Goal: Contribute content: Contribute content

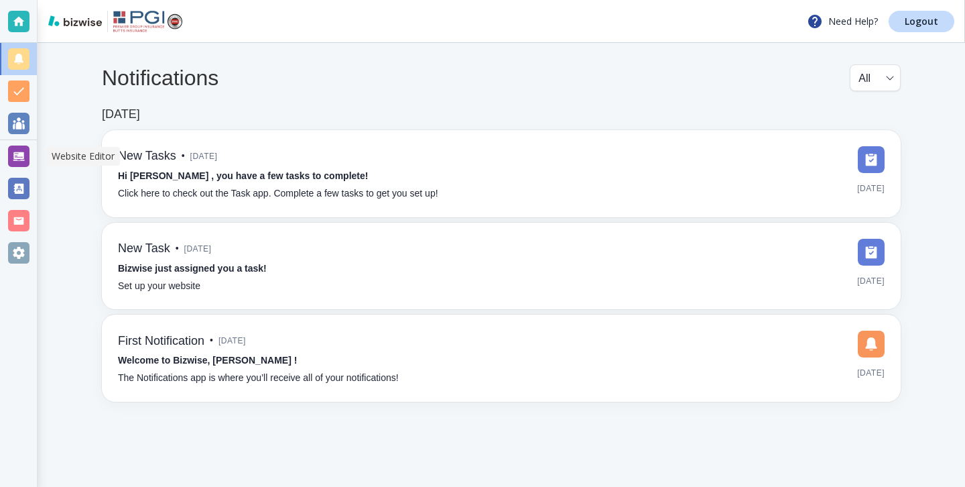
click at [36, 155] on div at bounding box center [18, 156] width 37 height 32
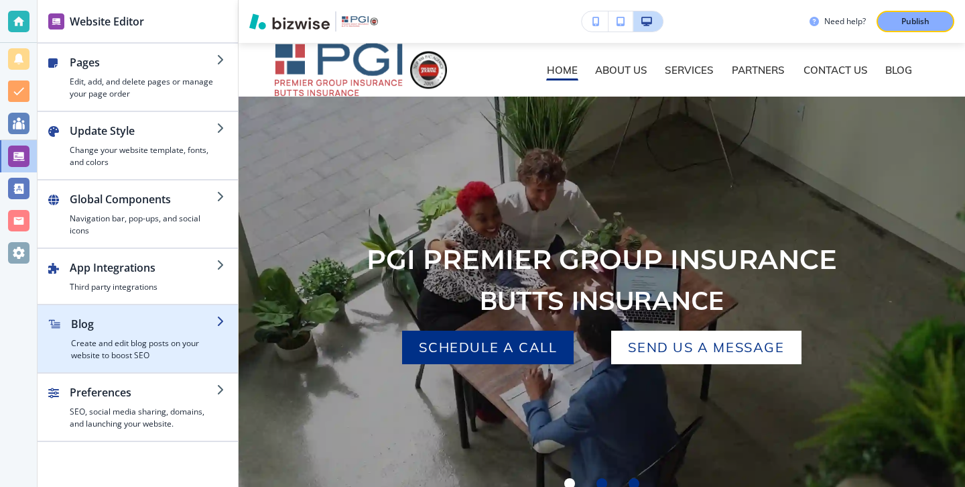
click at [205, 346] on h4 "Create and edit blog posts on your website to boost SEO" at bounding box center [143, 349] width 145 height 24
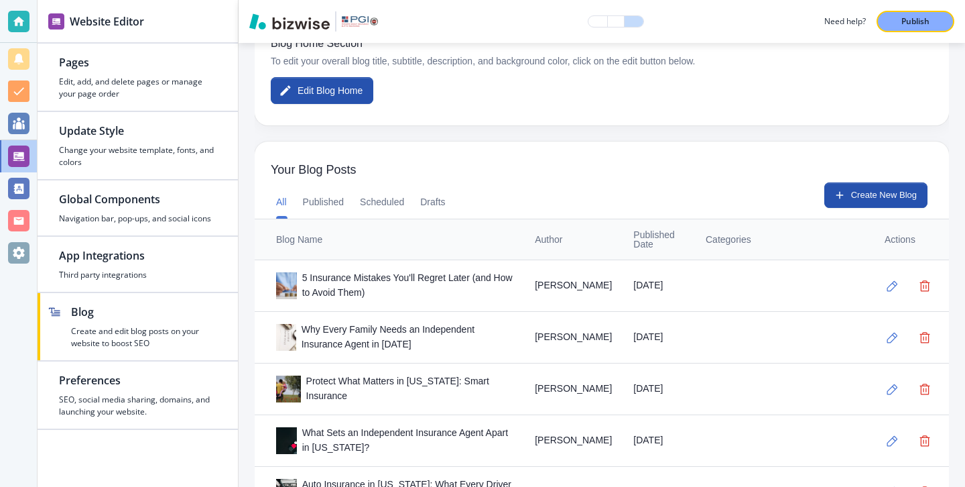
scroll to position [149, 0]
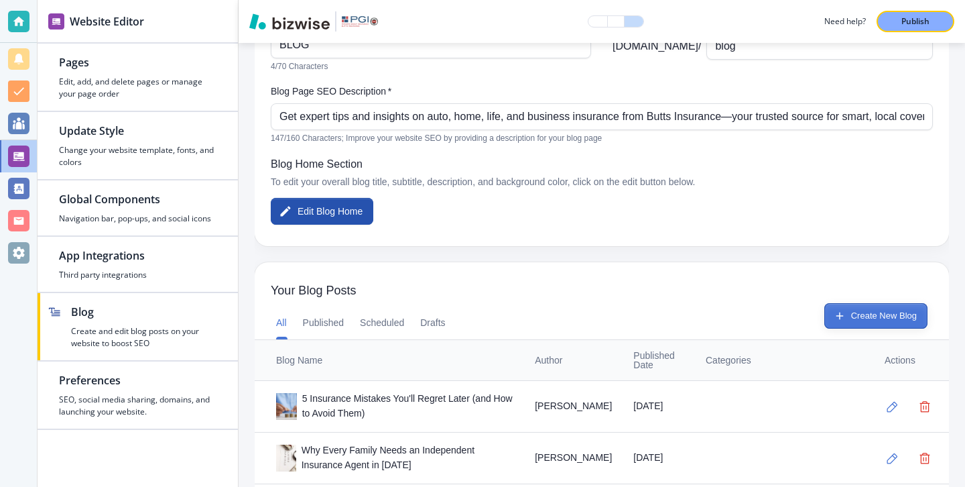
click at [889, 314] on button "Create New Blog" at bounding box center [875, 315] width 103 height 25
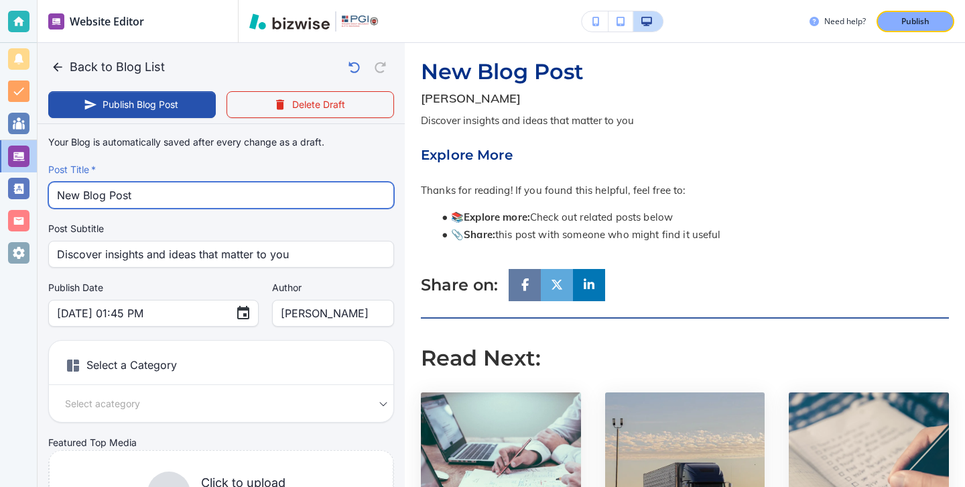
click at [344, 189] on input "New Blog Post" at bounding box center [221, 194] width 328 height 25
click at [344, 190] on input "New Blog Post" at bounding box center [221, 194] width 328 height 25
paste input "New Blog Post"
type input "New Blog PostNew Blog Post"
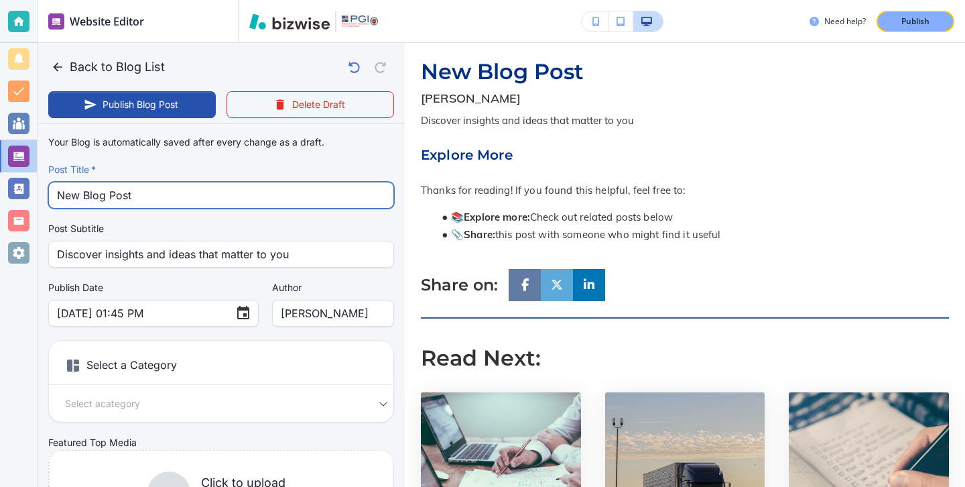
type input "[DATE] 01:46 PM"
click at [344, 190] on input "New Blog PostNew Blog Post" at bounding box center [221, 194] width 328 height 25
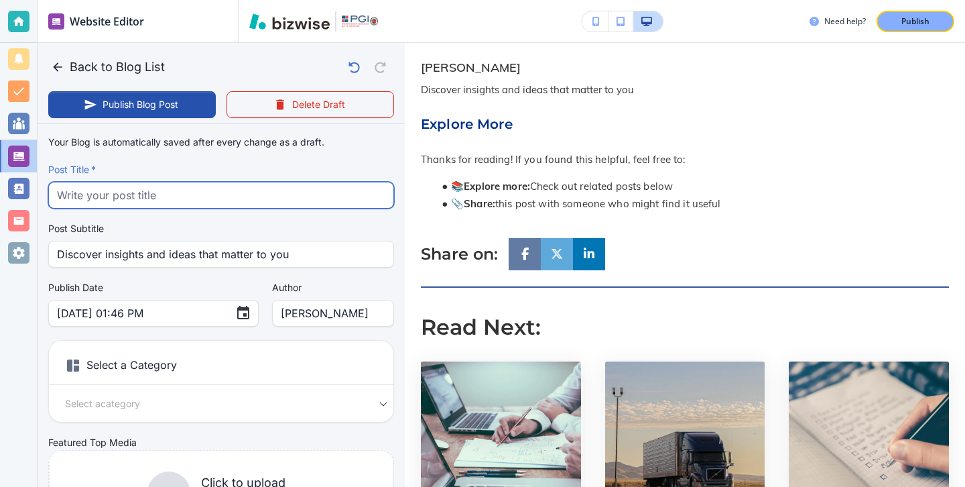
paste input "The True Cost of Being Underinsured in [US_STATE]"
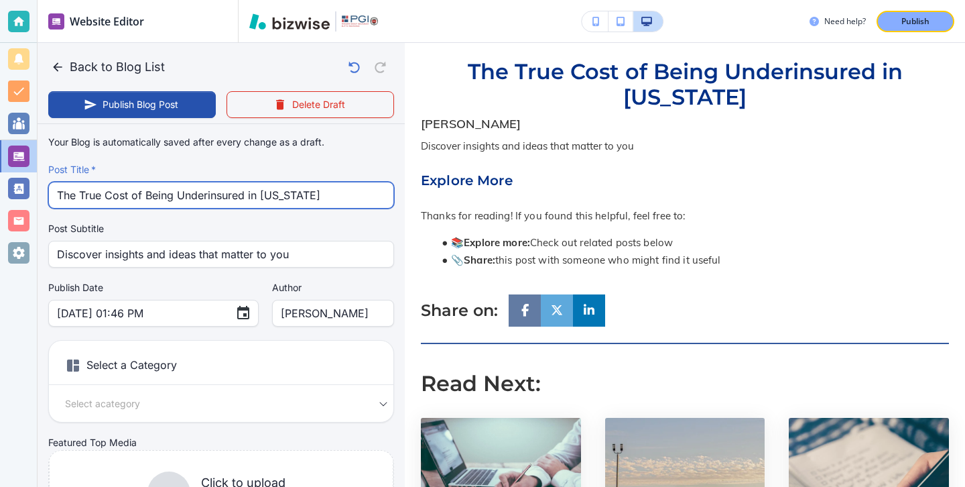
type input "The True Cost of Being Underinsured in [US_STATE]"
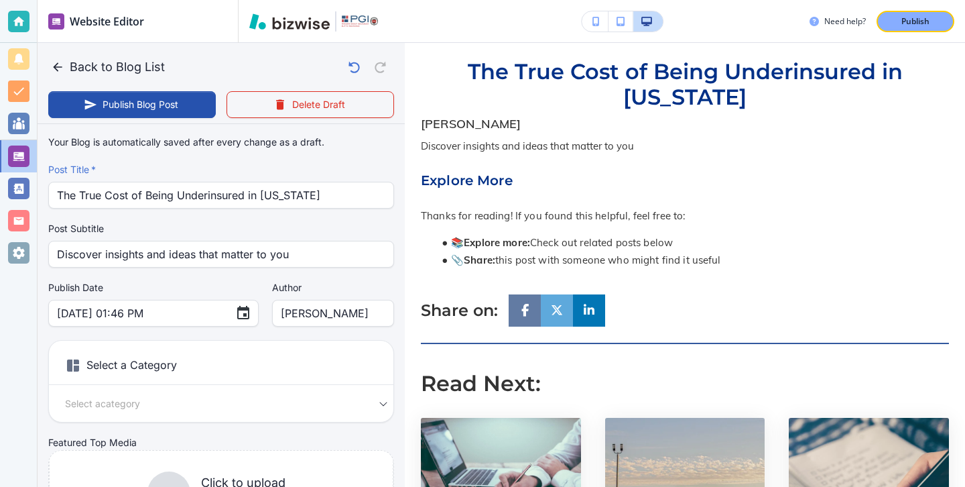
click at [222, 269] on div "Your Blog is automatically saved after every change as a draft. Post Title   * …" at bounding box center [221, 339] width 346 height 420
click at [222, 268] on div "Your Blog is automatically saved after every change as a draft. Post Title   * …" at bounding box center [221, 339] width 346 height 420
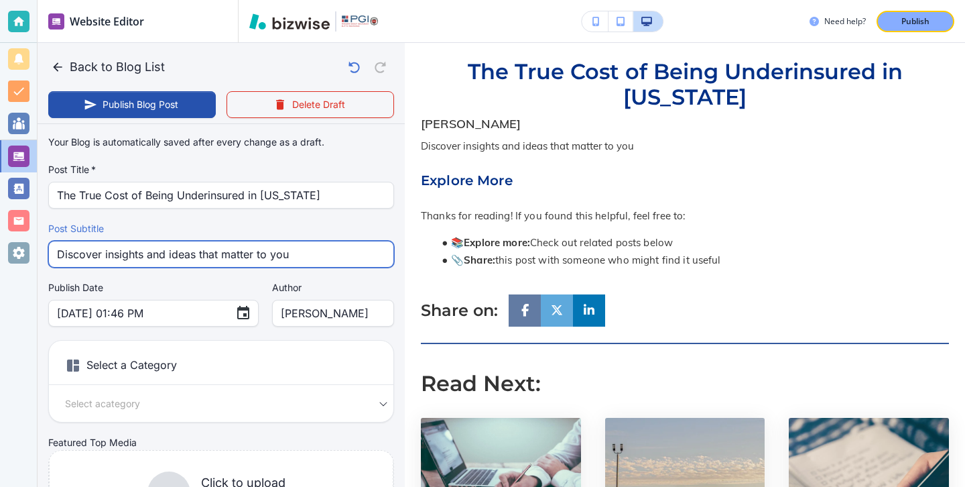
click at [243, 252] on input "Discover insights and ideas that matter to you" at bounding box center [221, 253] width 328 height 25
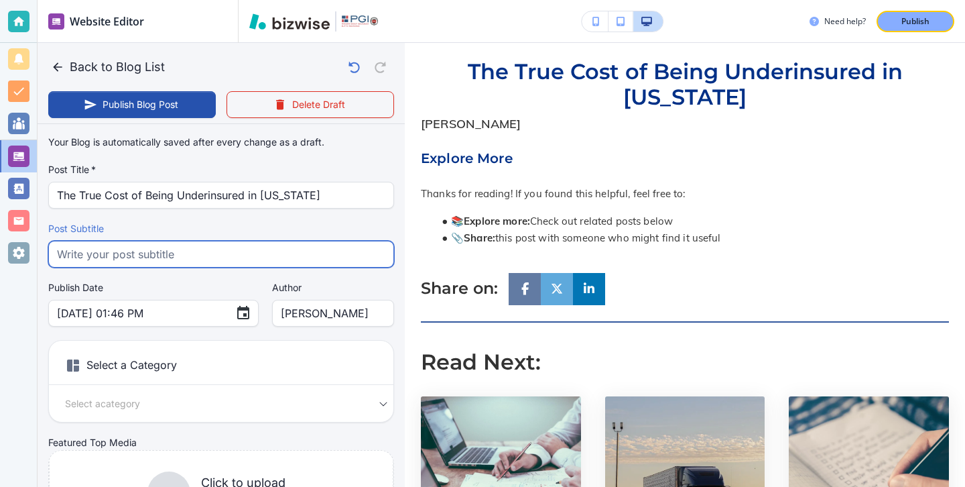
paste input "Discover the hidden risks and expenses of being underinsured in [US_STATE]. Lea…"
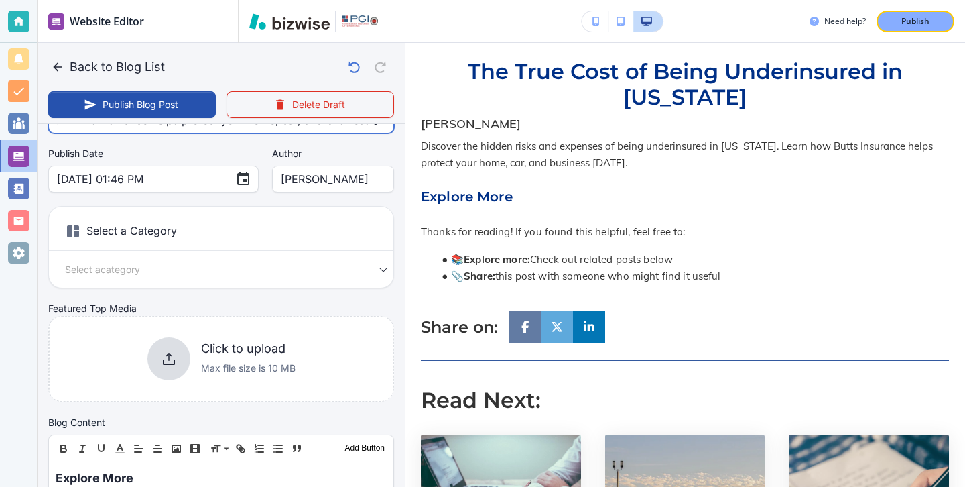
scroll to position [195, 0]
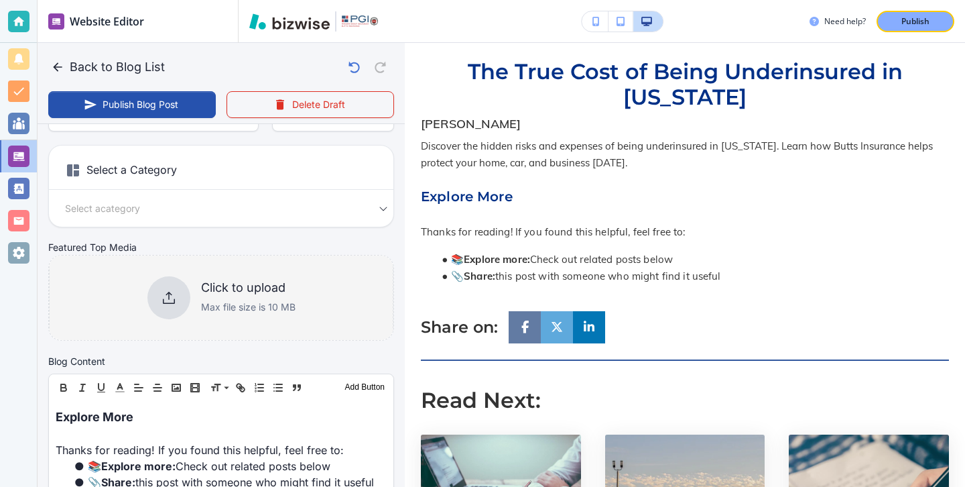
type input "Discover the hidden risks and expenses of being underinsured in [US_STATE]. Lea…"
click at [206, 298] on div "Click to upload Max file size is 10 MB" at bounding box center [248, 297] width 94 height 35
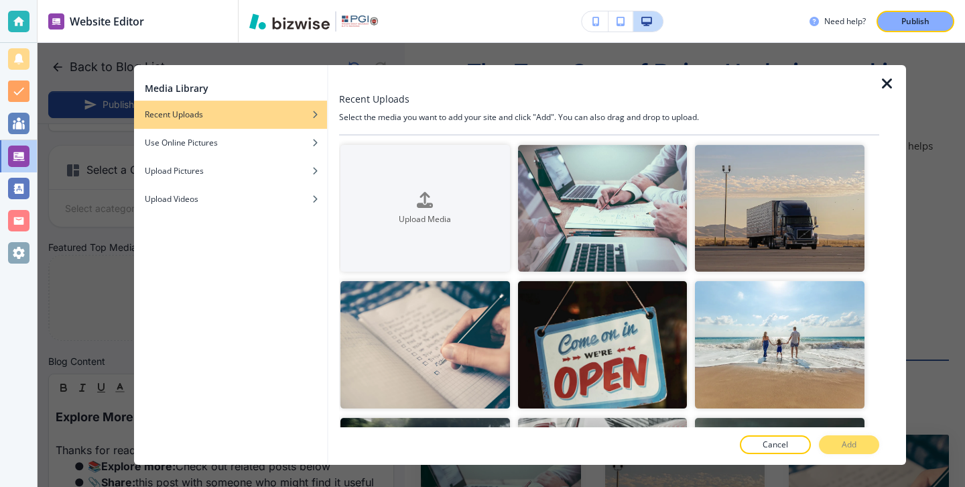
scroll to position [0, 0]
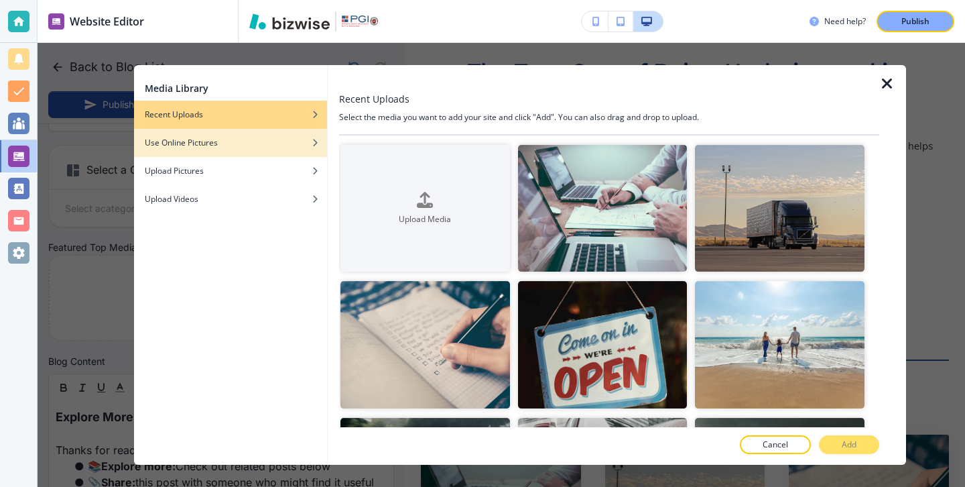
click at [277, 147] on div "Use Online Pictures" at bounding box center [230, 143] width 193 height 12
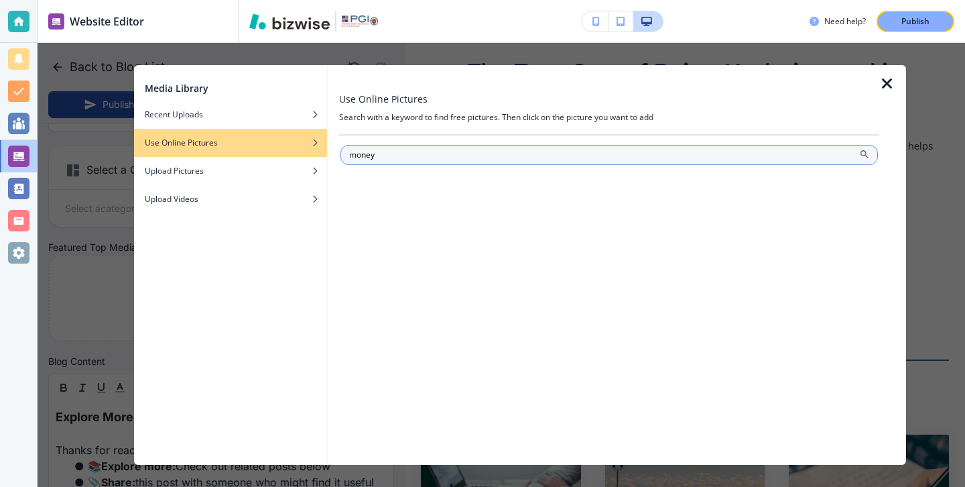
type input "money"
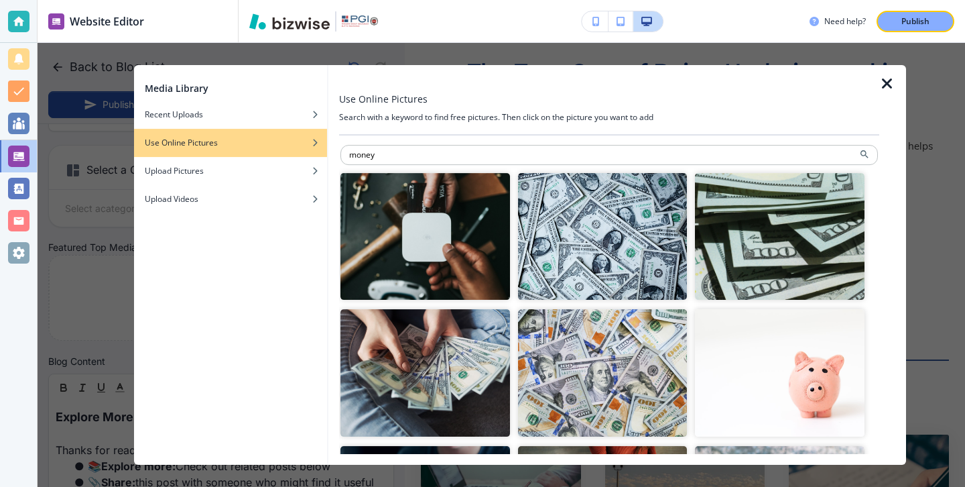
click at [611, 216] on img "button" at bounding box center [603, 236] width 170 height 127
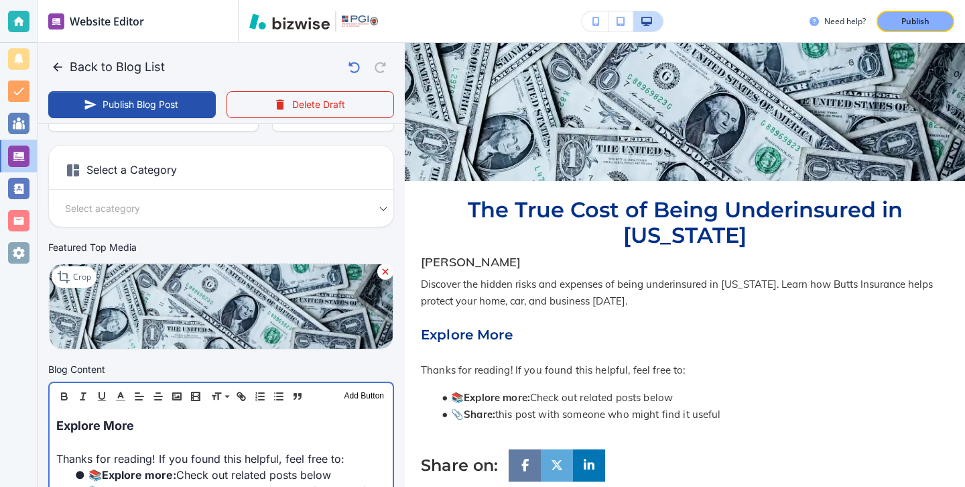
click at [133, 418] on p "Explore More" at bounding box center [221, 425] width 330 height 18
click at [133, 418] on span "Explore More" at bounding box center [95, 425] width 78 height 14
type input "[DATE] 01:48 PM"
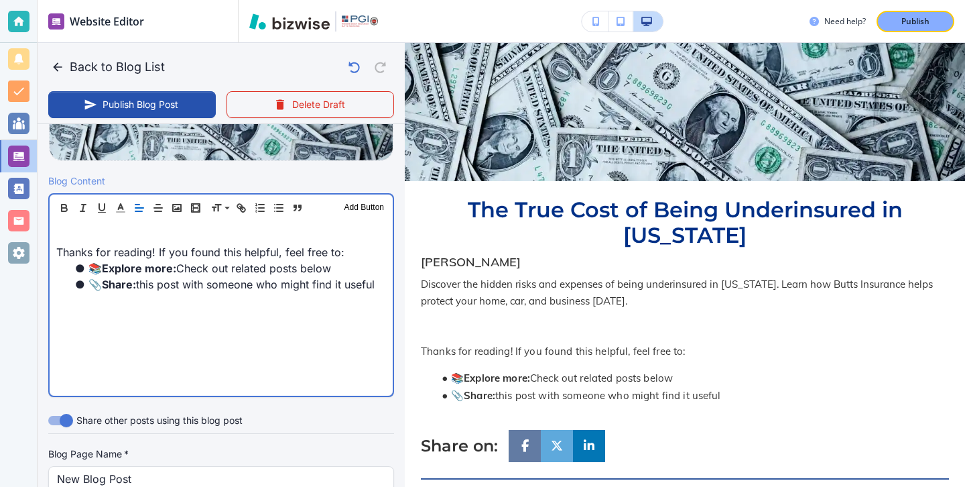
scroll to position [496, 0]
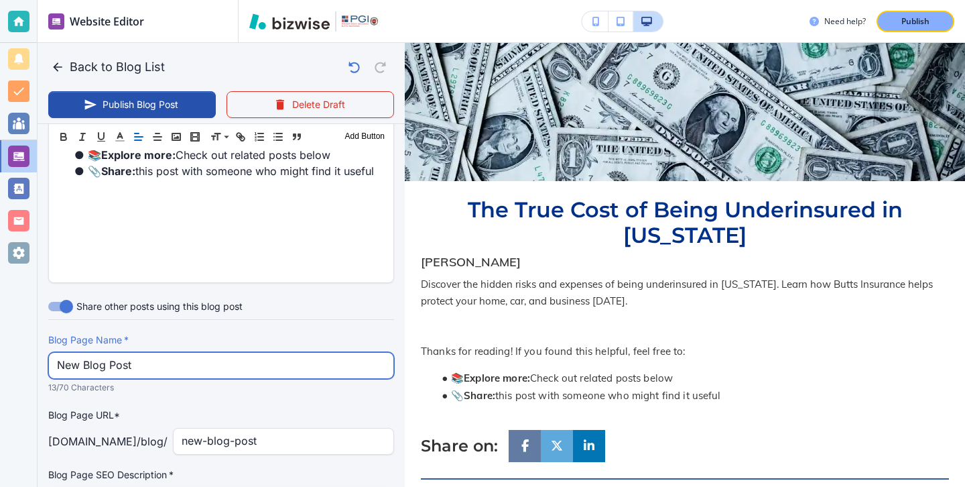
click at [133, 369] on input "New Blog Post" at bounding box center [221, 365] width 328 height 25
paste input "Discover the hidden risks and expenses of being underinsured in [GEOGRAPHIC_DAT…"
type input "Discover the hidden risks and expenses of being underinsured in [GEOGRAPHIC_DAT…"
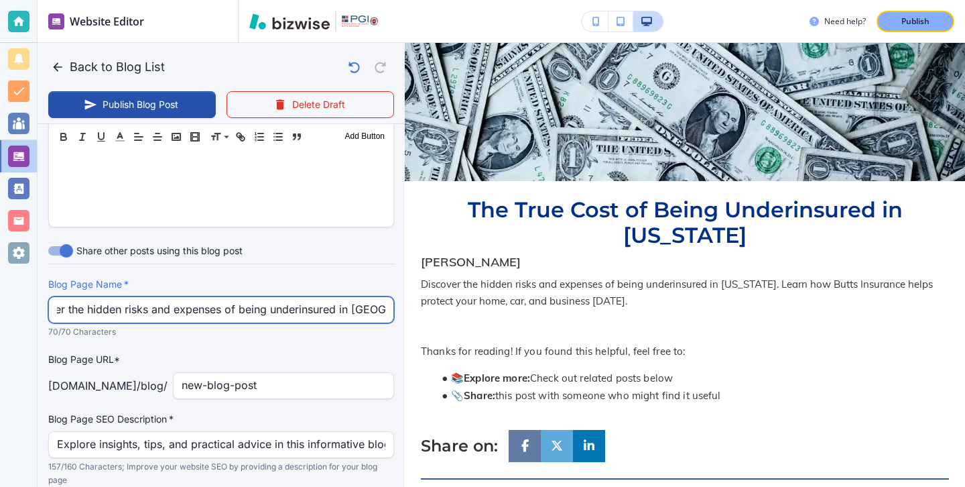
scroll to position [586, 0]
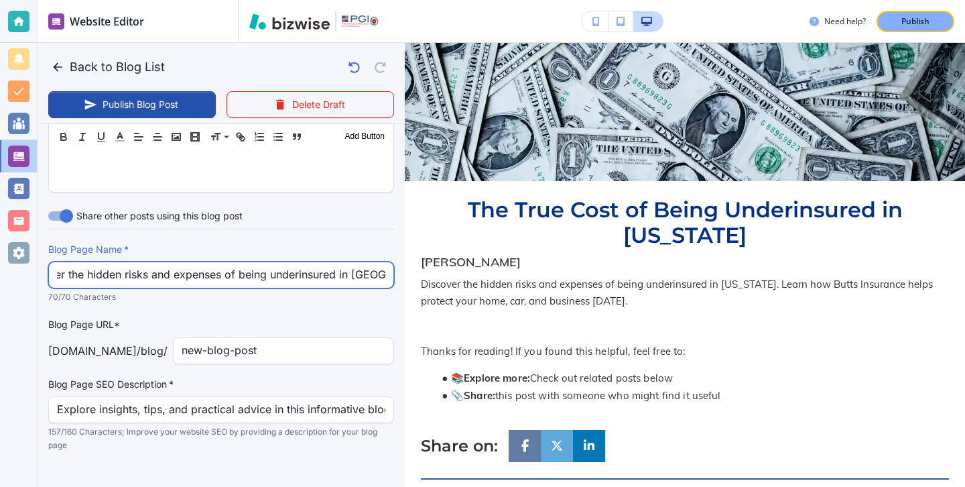
click at [140, 270] on input "Discover the hidden risks and expenses of being underinsured in [GEOGRAPHIC_DAT…" at bounding box center [221, 274] width 328 height 25
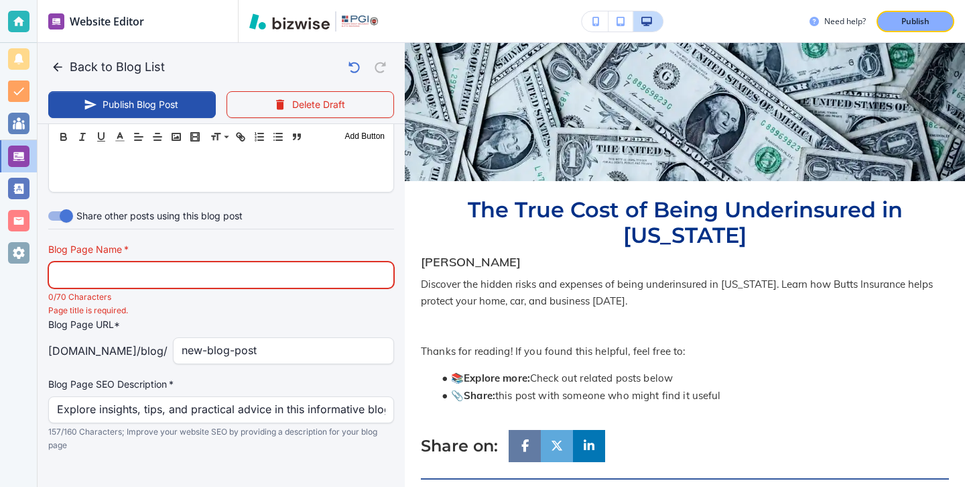
scroll to position [0, 0]
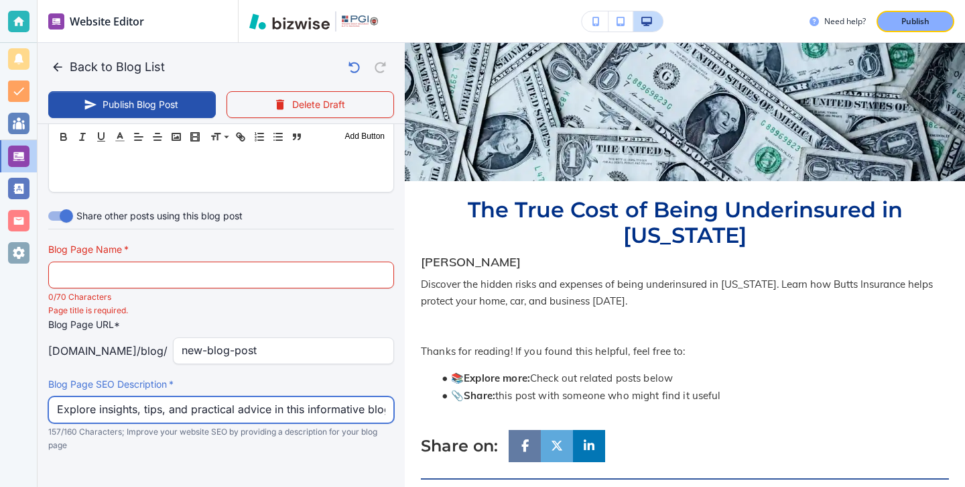
click at [190, 405] on input "Explore insights, tips, and practical advice in this informative blog post. Dis…" at bounding box center [221, 409] width 328 height 25
click at [190, 406] on input "Explore insights, tips, and practical advice in this informative blog post. Dis…" at bounding box center [221, 409] width 328 height 25
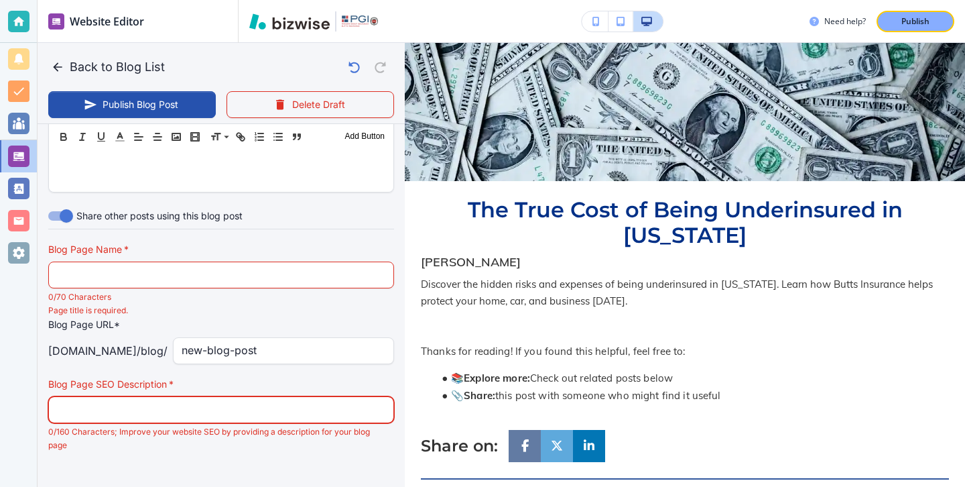
paste input "Discover the hidden risks and expenses of being underinsured in [US_STATE]. Lea…"
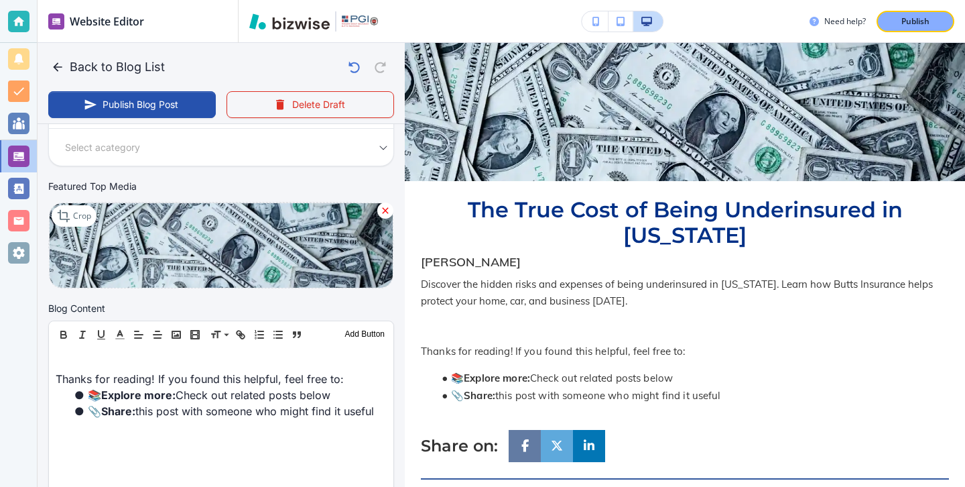
scroll to position [216, 0]
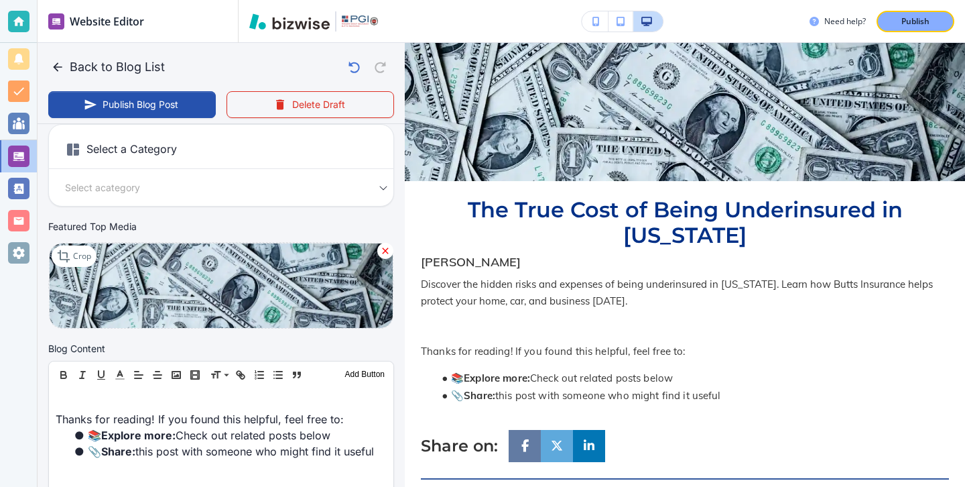
type input "Discover the hidden risks and expenses of being underinsured in [US_STATE]. Lea…"
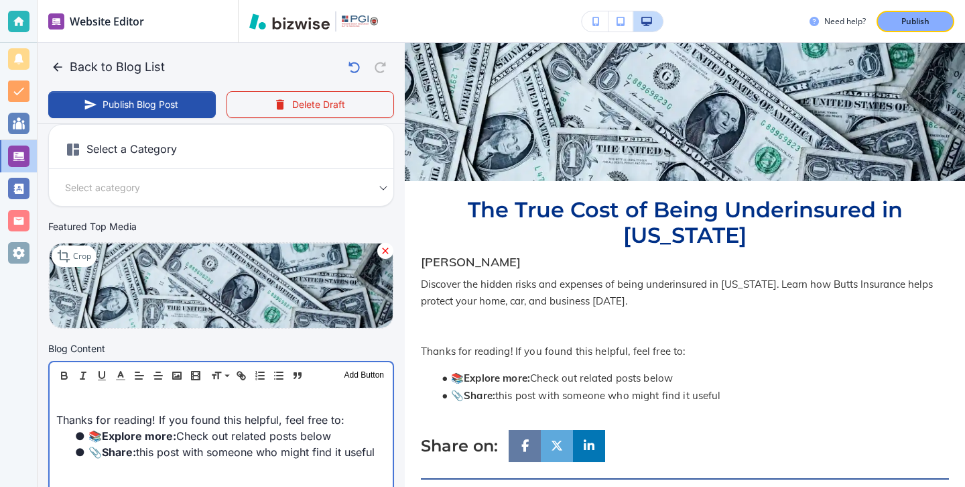
click at [168, 394] on div "Thanks for reading! If you found this helpful, feel free to: 📚 Explore more: Ch…" at bounding box center [221, 476] width 343 height 174
type input "[DATE] 01:49 PM"
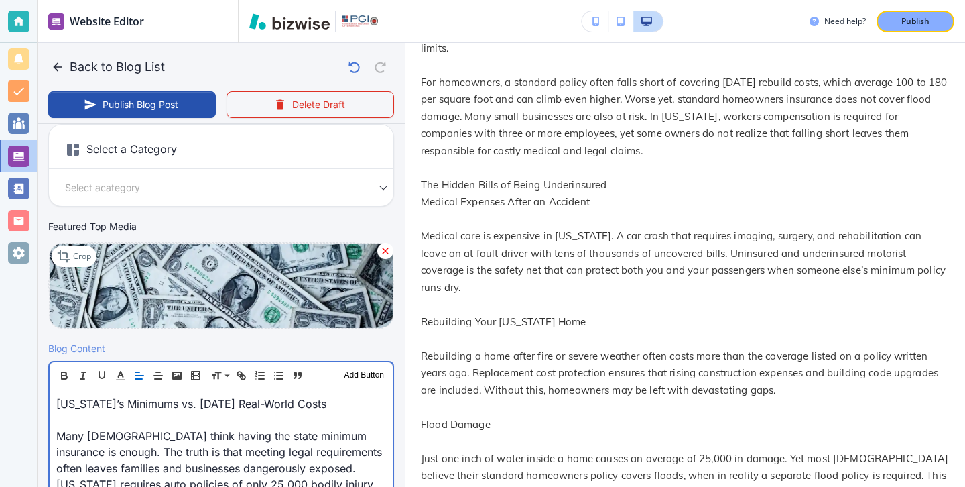
scroll to position [432, 0]
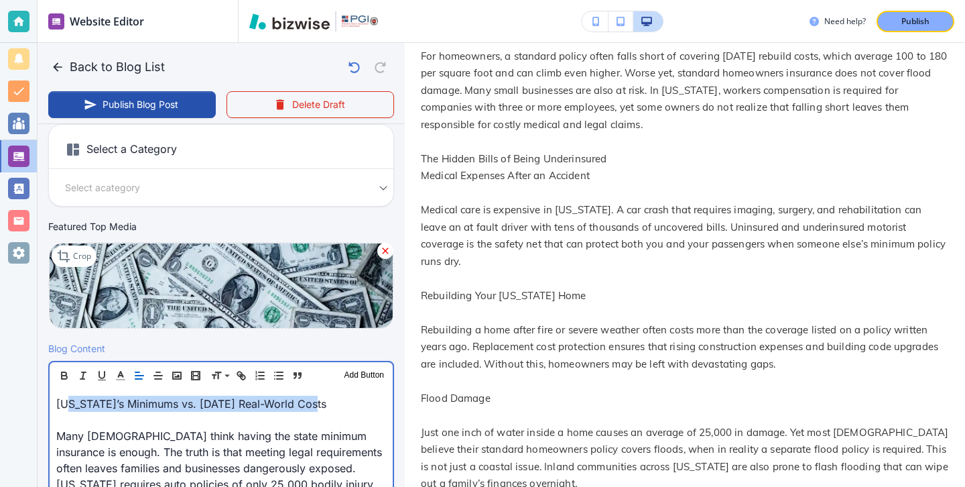
drag, startPoint x: 328, startPoint y: 401, endPoint x: 72, endPoint y: 400, distance: 256.0
click at [72, 400] on p "[US_STATE]’s Minimums vs. [DATE] Real-World Costs" at bounding box center [221, 403] width 330 height 16
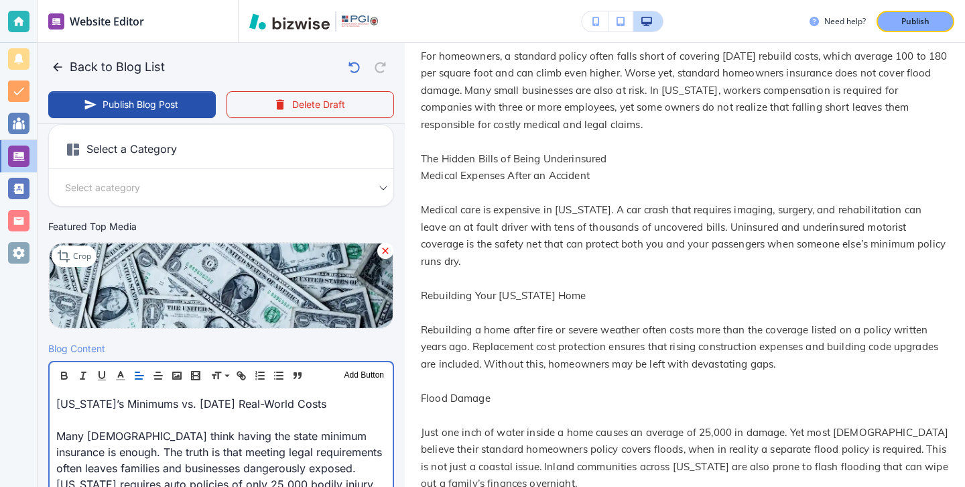
click at [60, 400] on p "[US_STATE]’s Minimums vs. [DATE] Real-World Costs" at bounding box center [221, 403] width 330 height 16
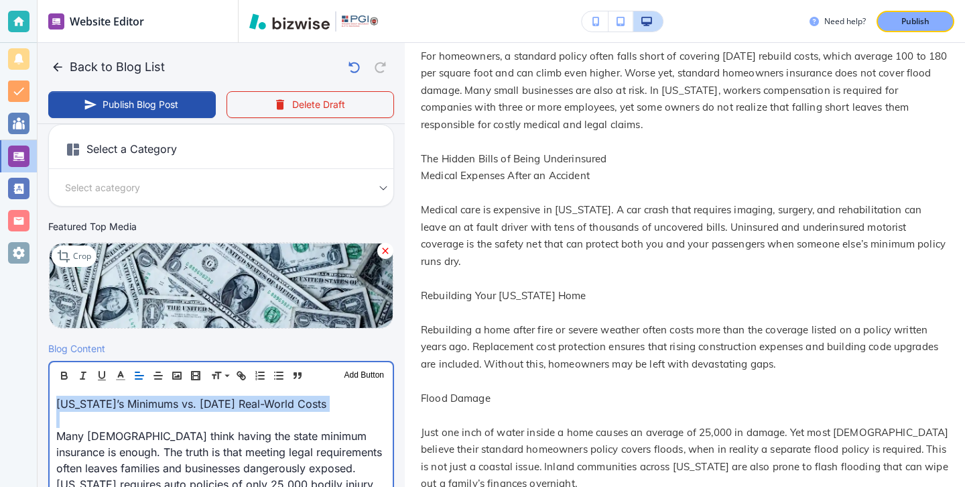
drag, startPoint x: 60, startPoint y: 400, endPoint x: 311, endPoint y: 411, distance: 251.6
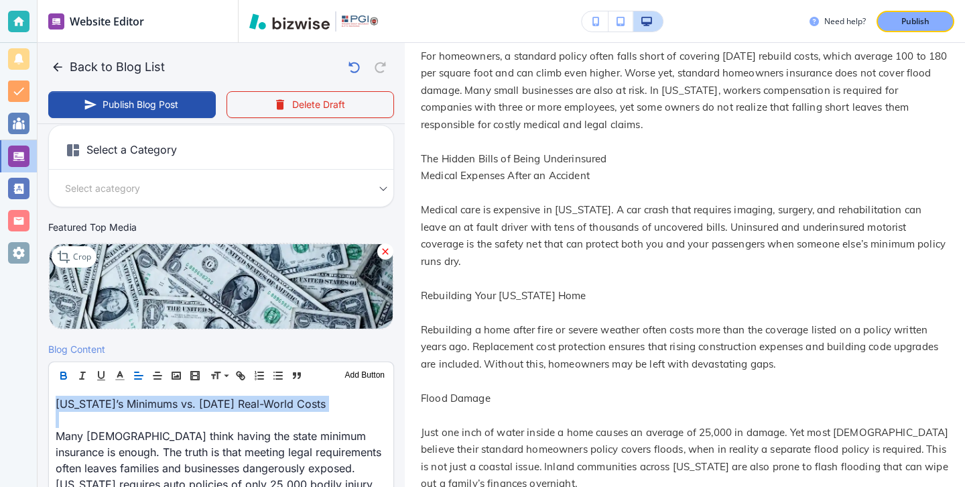
click at [57, 373] on button "button" at bounding box center [63, 375] width 19 height 16
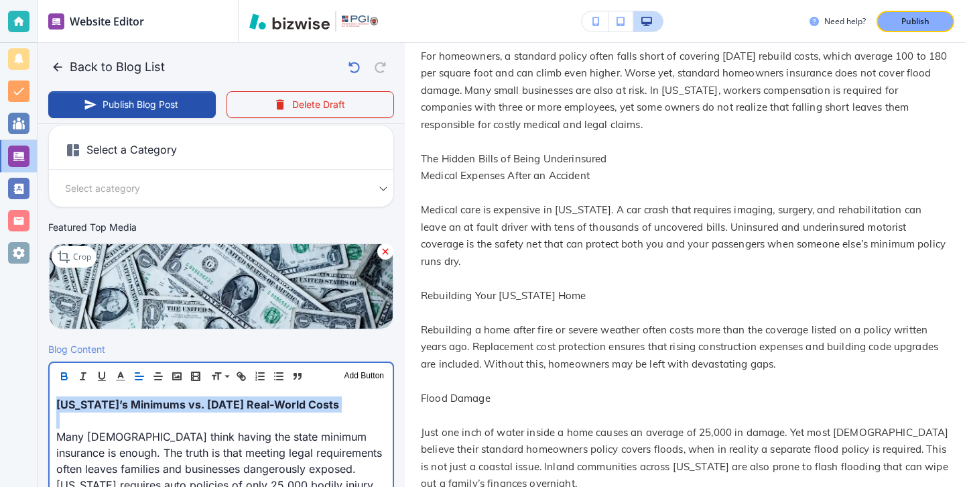
scroll to position [216, 0]
click at [76, 411] on p "[US_STATE]’s Minimums vs. [DATE] Real-World Costs" at bounding box center [221, 403] width 330 height 16
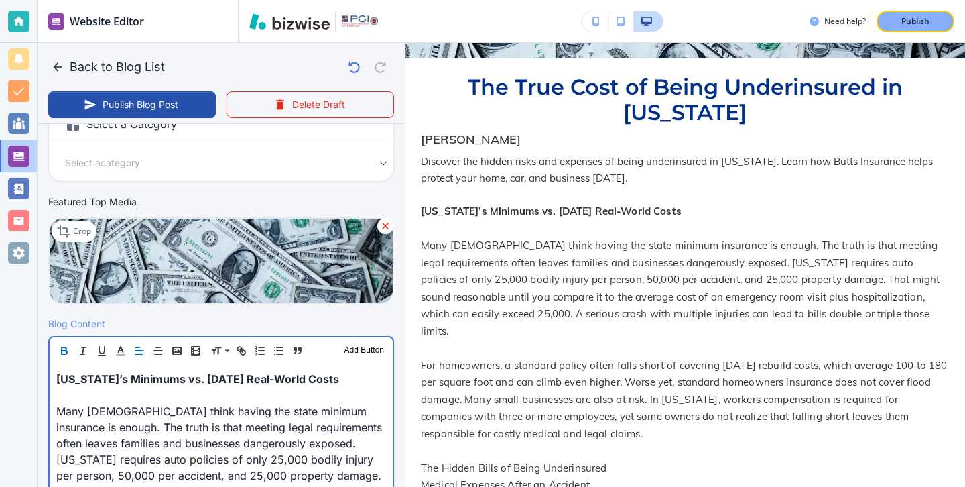
scroll to position [268, 0]
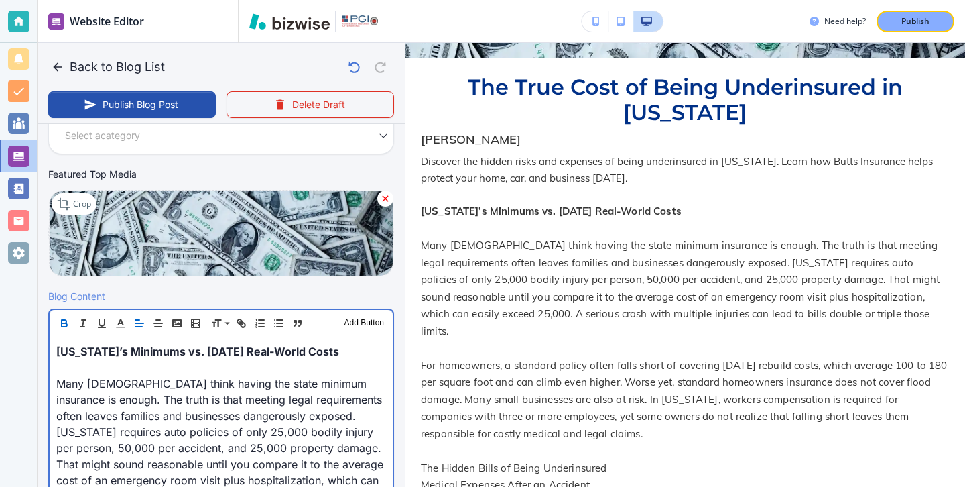
click at [128, 378] on p "Many [DEMOGRAPHIC_DATA] think having the state minimum insurance is enough. The…" at bounding box center [221, 447] width 330 height 145
click at [117, 370] on p at bounding box center [221, 367] width 330 height 16
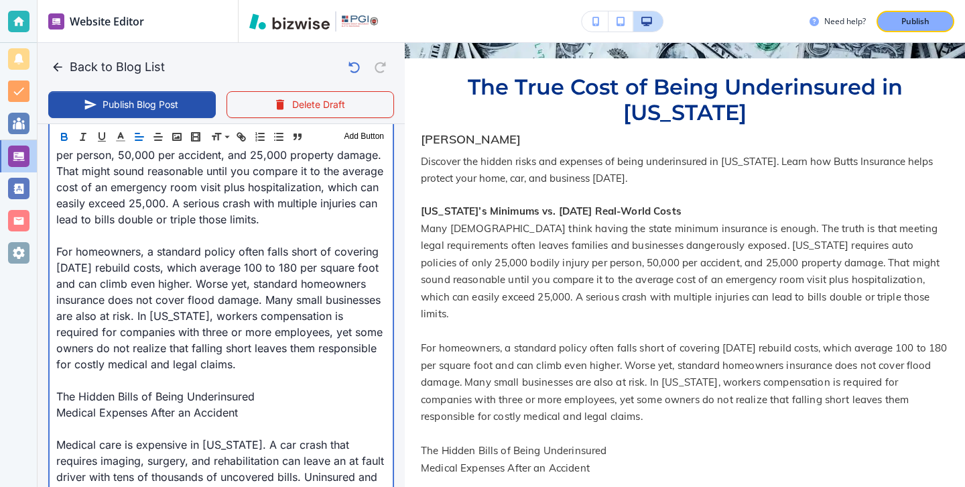
scroll to position [570, 0]
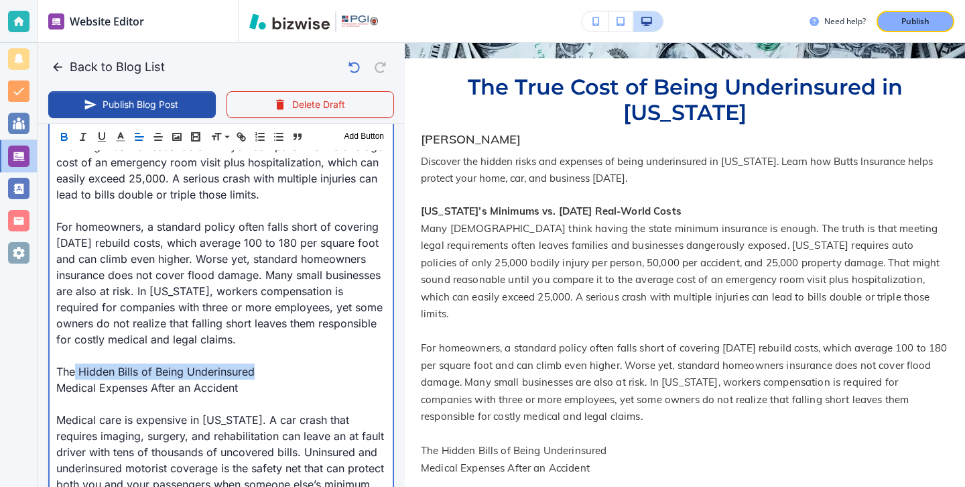
drag, startPoint x: 267, startPoint y: 375, endPoint x: 74, endPoint y: 377, distance: 193.0
click at [74, 377] on p "The Hidden Bills of Being Underinsured" at bounding box center [221, 371] width 330 height 16
click at [290, 384] on p "Medical Expenses After an Accident" at bounding box center [221, 387] width 330 height 16
drag, startPoint x: 290, startPoint y: 394, endPoint x: 45, endPoint y: 376, distance: 245.3
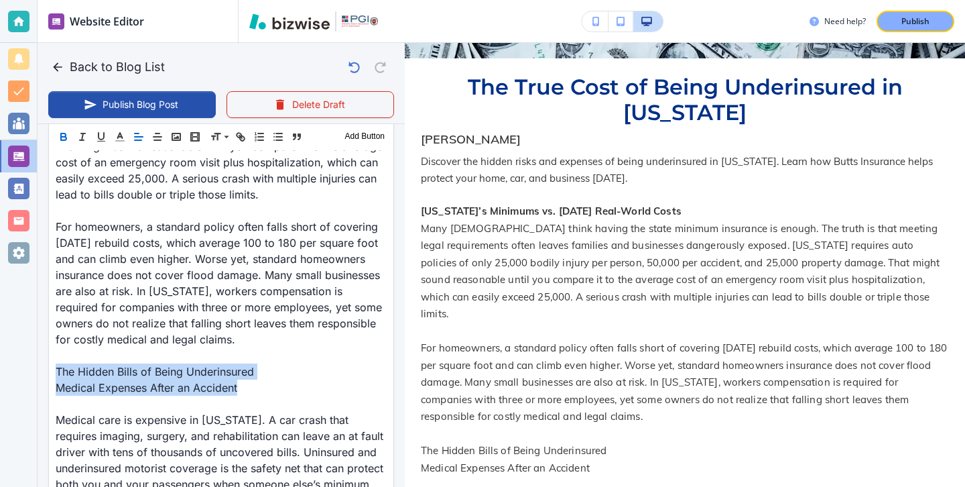
click at [60, 137] on icon "button" at bounding box center [64, 137] width 12 height 12
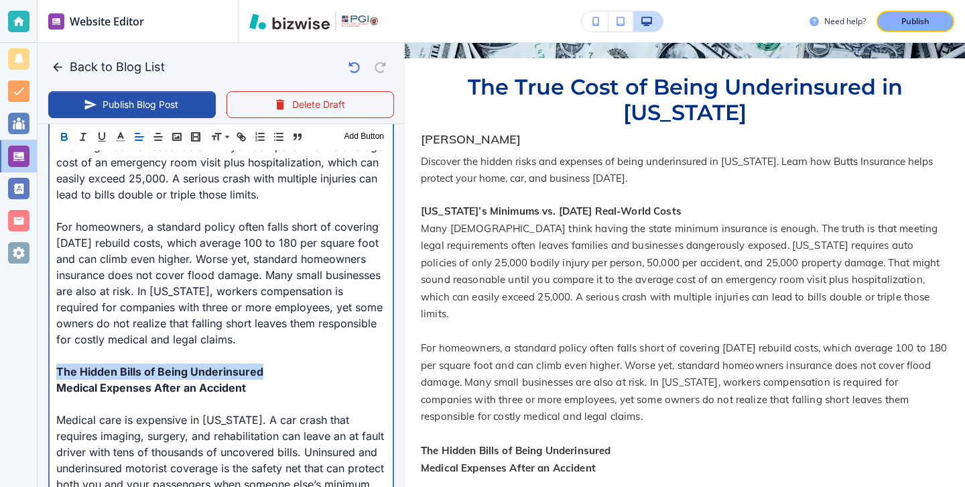
click at [64, 385] on strong "Medical Expenses After an Accident" at bounding box center [151, 387] width 190 height 13
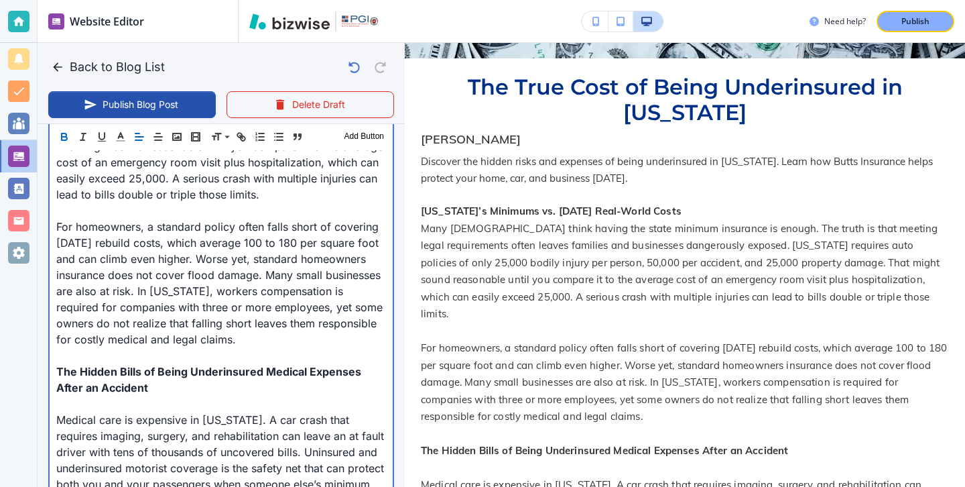
click at [62, 406] on p at bounding box center [221, 403] width 330 height 16
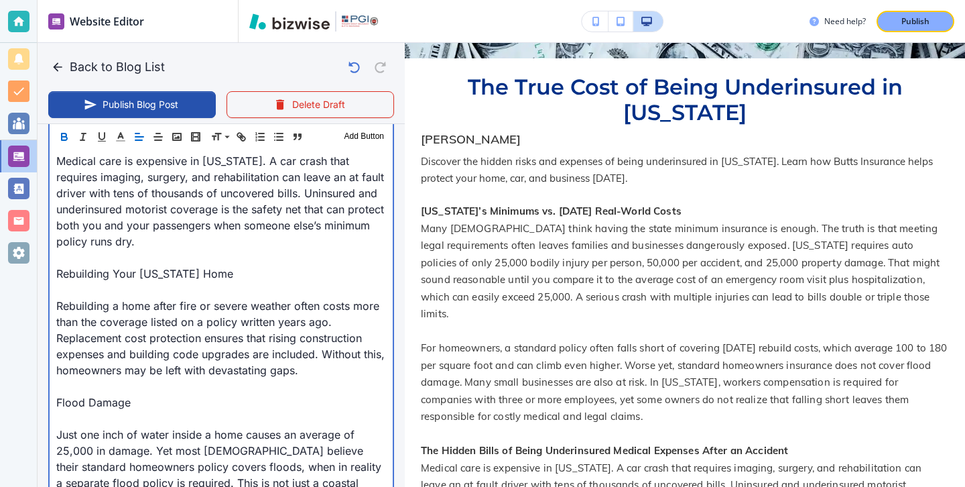
scroll to position [836, 0]
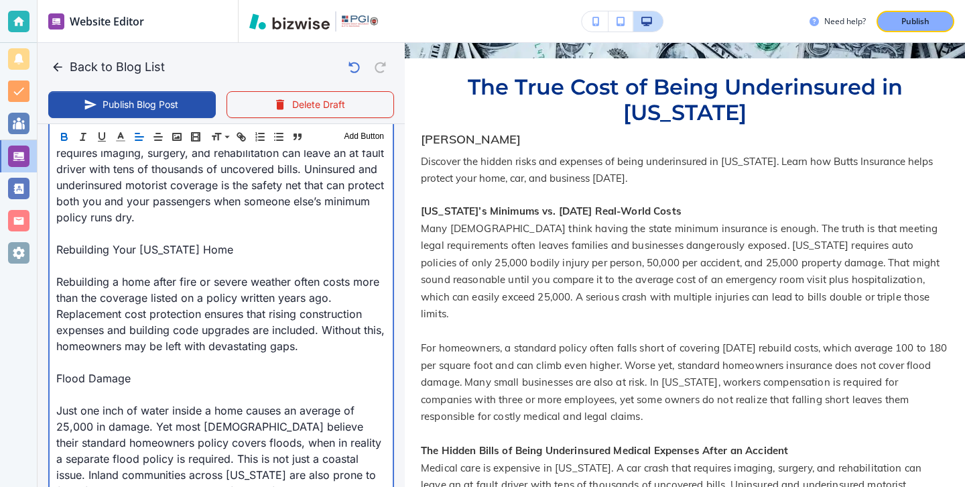
click at [224, 251] on p "Rebuilding Your [US_STATE] Home" at bounding box center [221, 249] width 330 height 16
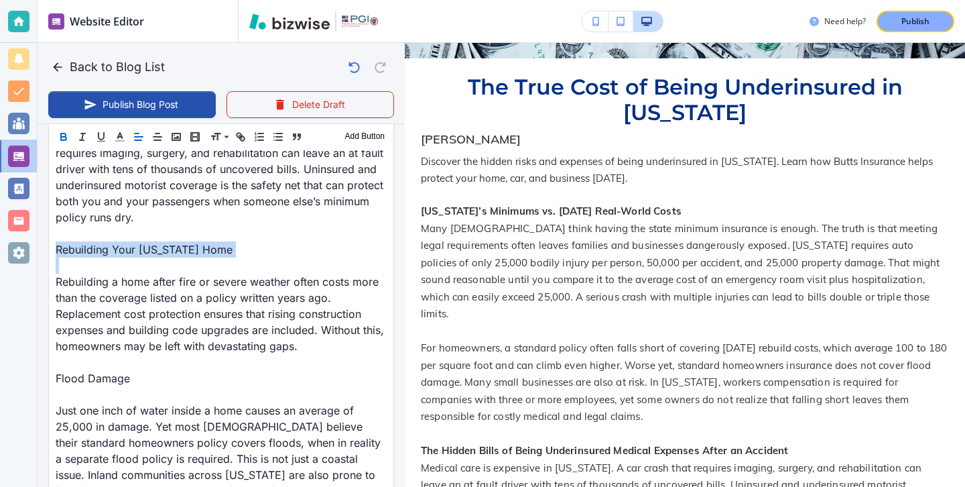
click at [64, 141] on icon "button" at bounding box center [64, 137] width 12 height 12
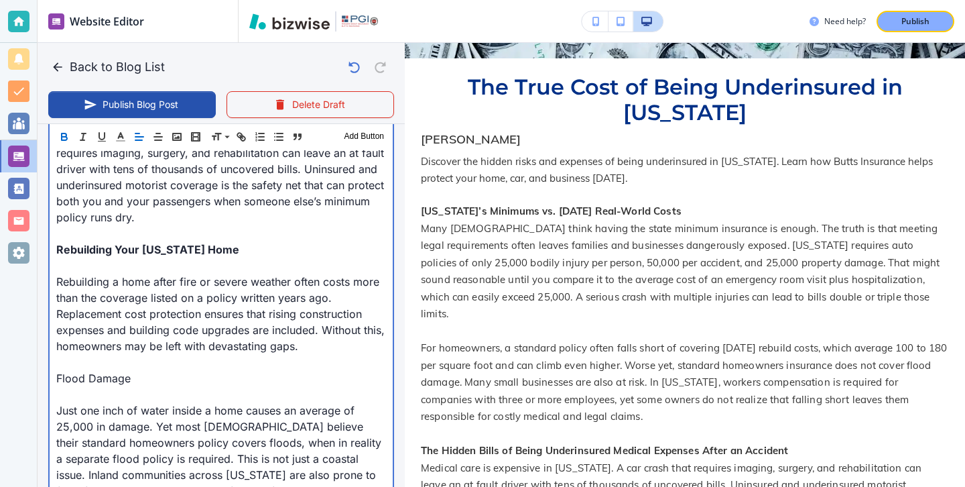
click at [68, 265] on p at bounding box center [221, 265] width 330 height 16
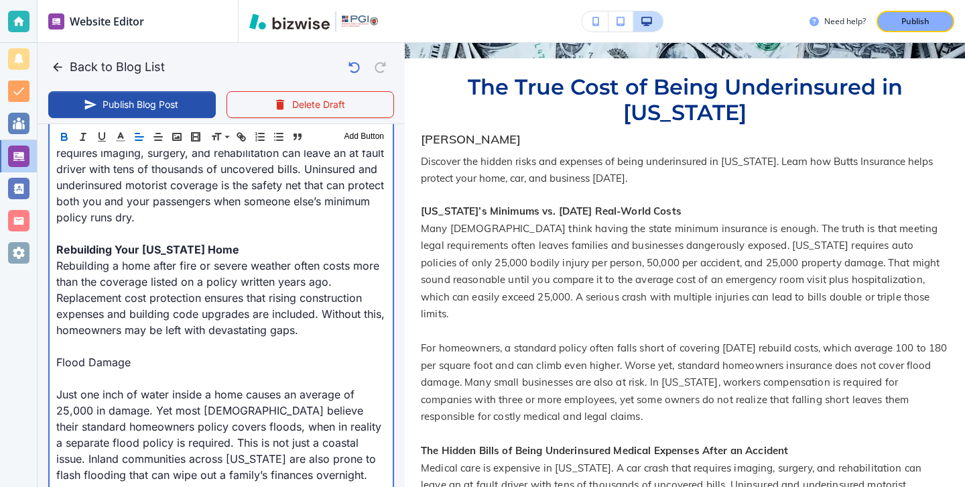
click at [90, 349] on p at bounding box center [221, 346] width 330 height 16
click at [99, 370] on p "Flood Damage" at bounding box center [221, 362] width 330 height 16
click at [99, 381] on p at bounding box center [221, 378] width 330 height 16
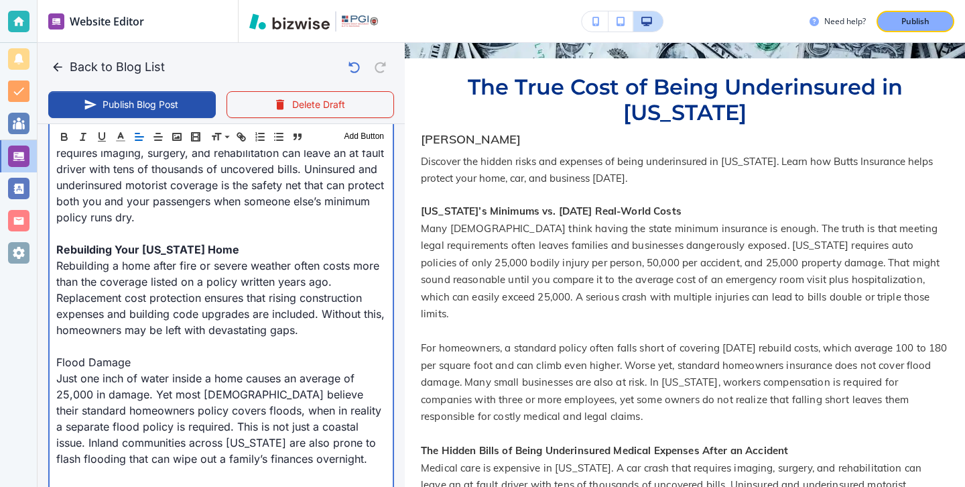
drag, startPoint x: 138, startPoint y: 370, endPoint x: 143, endPoint y: 365, distance: 7.6
click at [143, 365] on p "Flood Damage" at bounding box center [221, 362] width 330 height 16
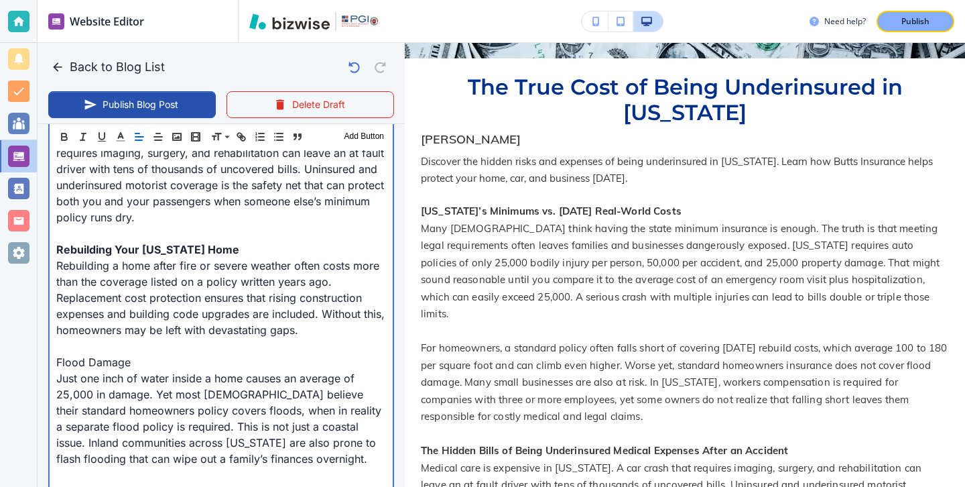
click at [142, 365] on p "Flood Damage" at bounding box center [221, 362] width 330 height 16
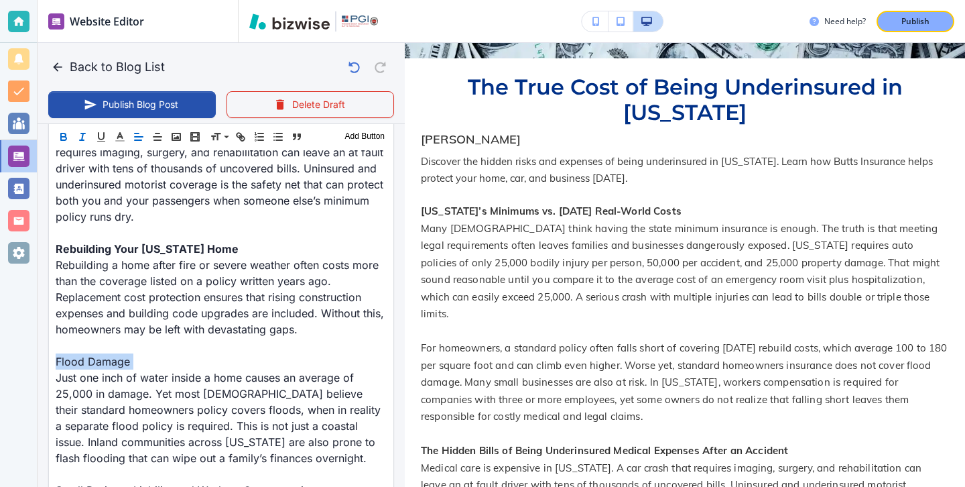
click at [72, 130] on div "Header 1 Header 2 Header 3 Body Text Add Button" at bounding box center [221, 136] width 344 height 27
click at [63, 143] on button "button" at bounding box center [63, 137] width 19 height 16
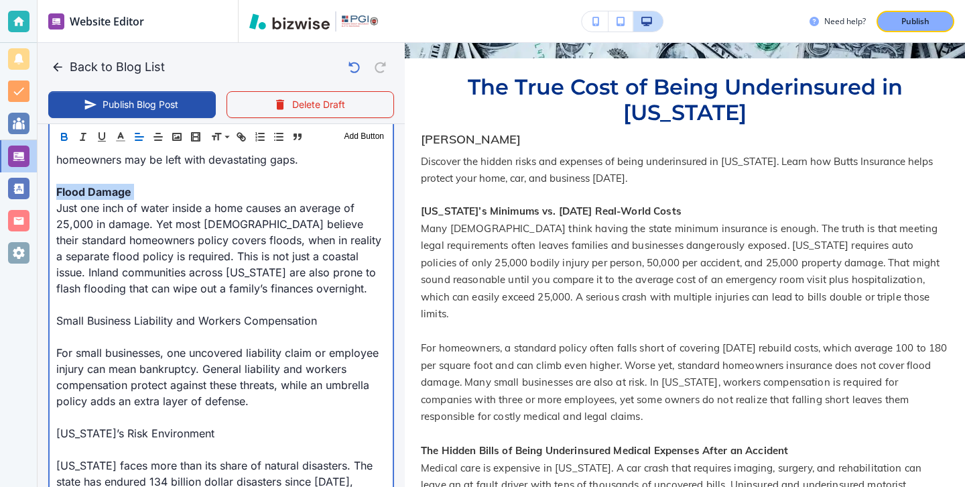
scroll to position [1112, 0]
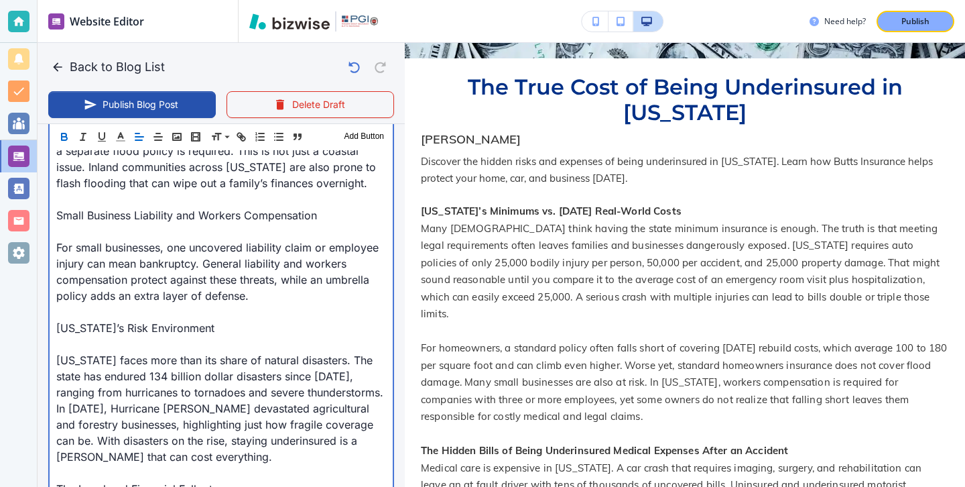
click at [109, 219] on p "Small Business Liability and Workers Compensation" at bounding box center [221, 215] width 330 height 16
click at [110, 242] on p "For small businesses, one uncovered liability claim or employee injury can mean…" at bounding box center [221, 271] width 330 height 64
click at [97, 234] on p at bounding box center [221, 231] width 330 height 16
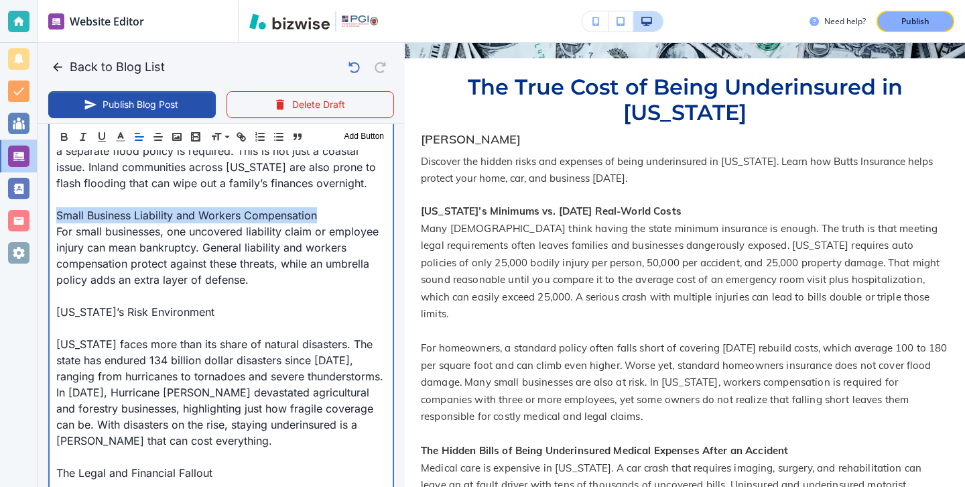
drag, startPoint x: 336, startPoint y: 214, endPoint x: 48, endPoint y: 217, distance: 287.5
click at [48, 217] on div "Header 1 Header 2 Header 3 Body Text Add Button [US_STATE]’s Minimums vs. [DATE…" at bounding box center [221, 347] width 346 height 1764
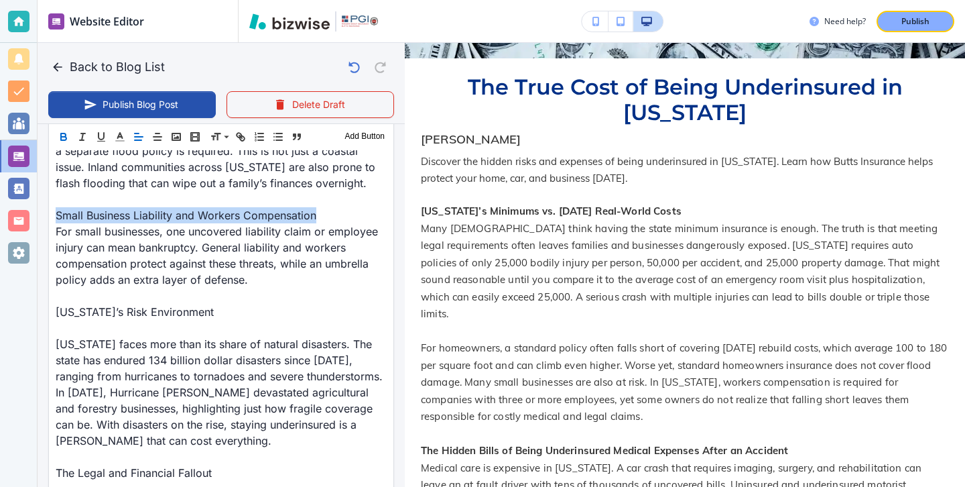
click at [64, 131] on icon "button" at bounding box center [64, 137] width 12 height 12
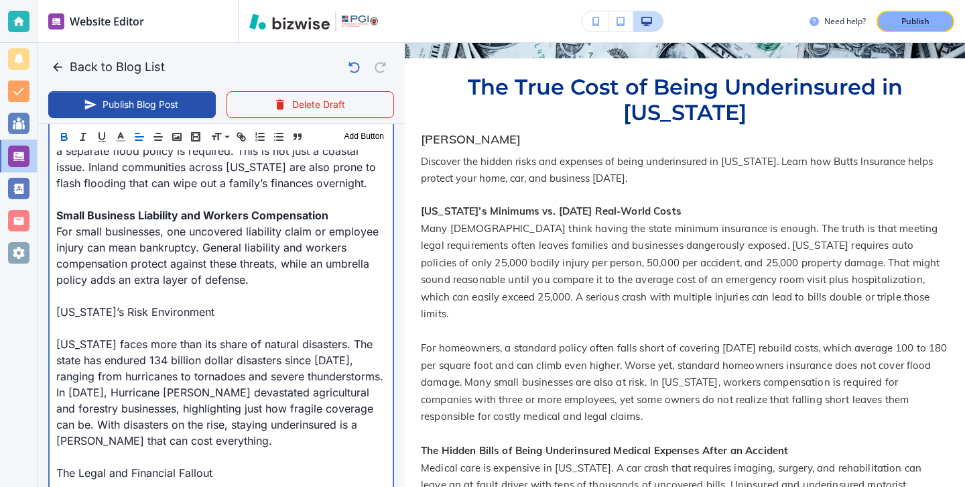
click at [108, 328] on p at bounding box center [221, 328] width 330 height 16
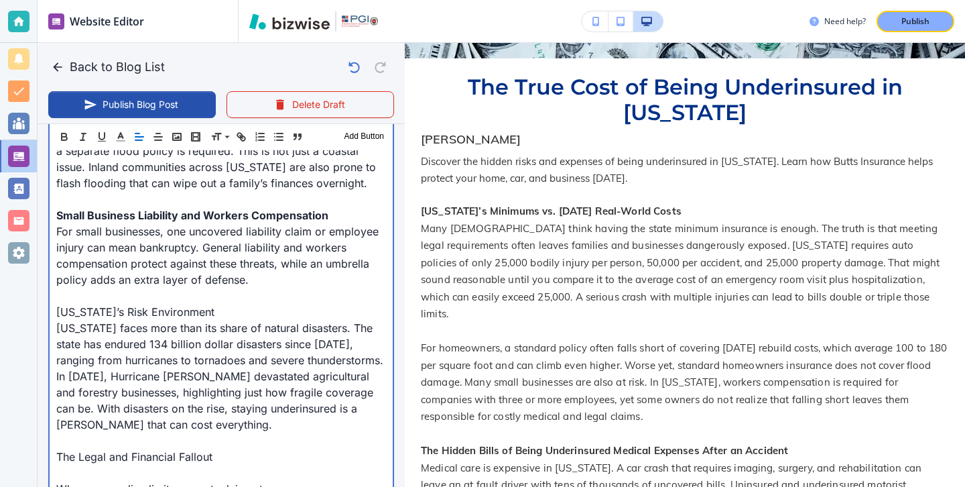
click at [181, 310] on p "[US_STATE]’s Risk Environment" at bounding box center [221, 312] width 330 height 16
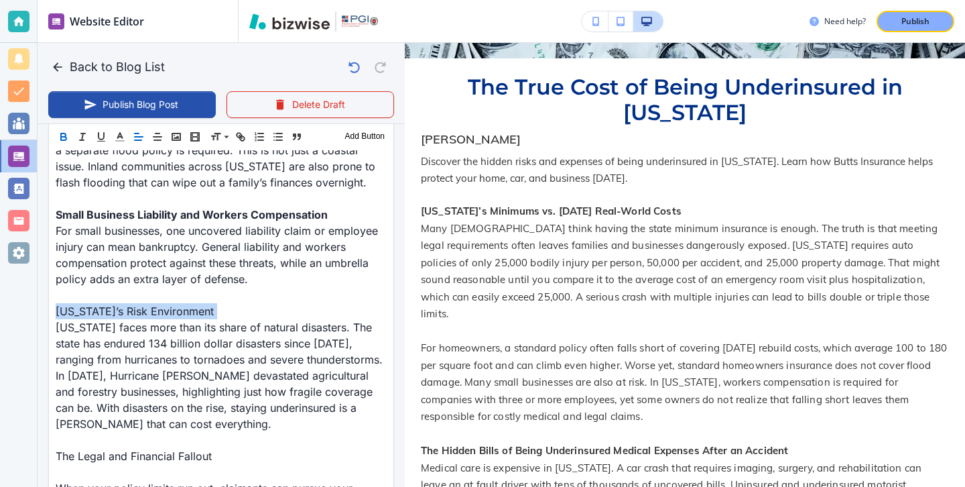
click at [67, 131] on icon "button" at bounding box center [64, 137] width 12 height 12
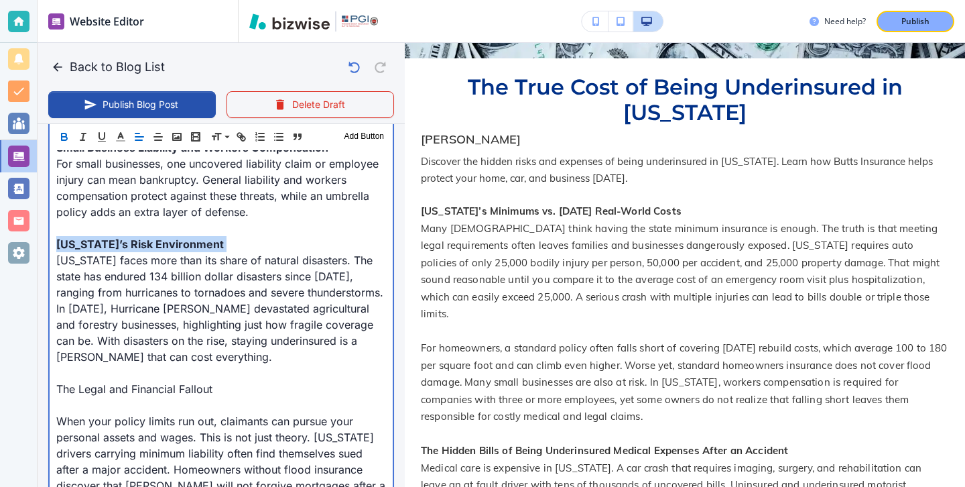
scroll to position [1195, 0]
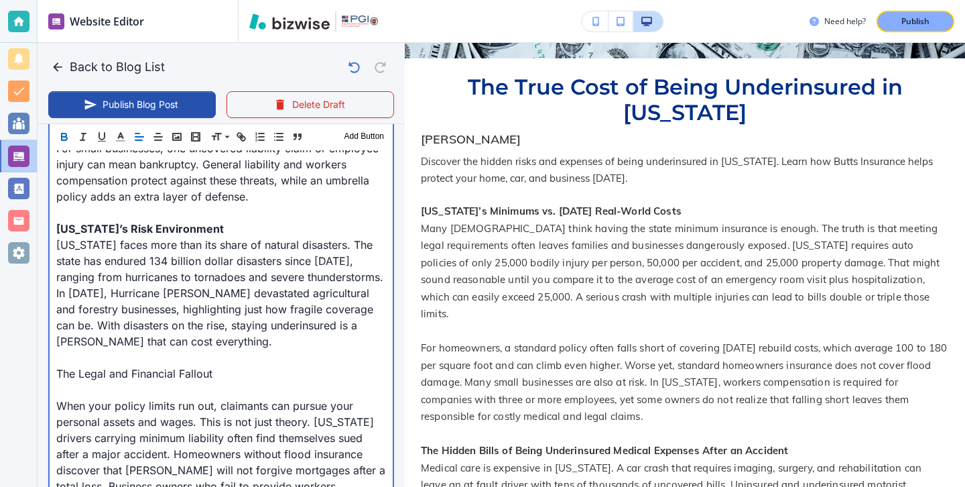
click at [133, 394] on p at bounding box center [221, 389] width 330 height 16
type input "[DATE] 01:50 PM"
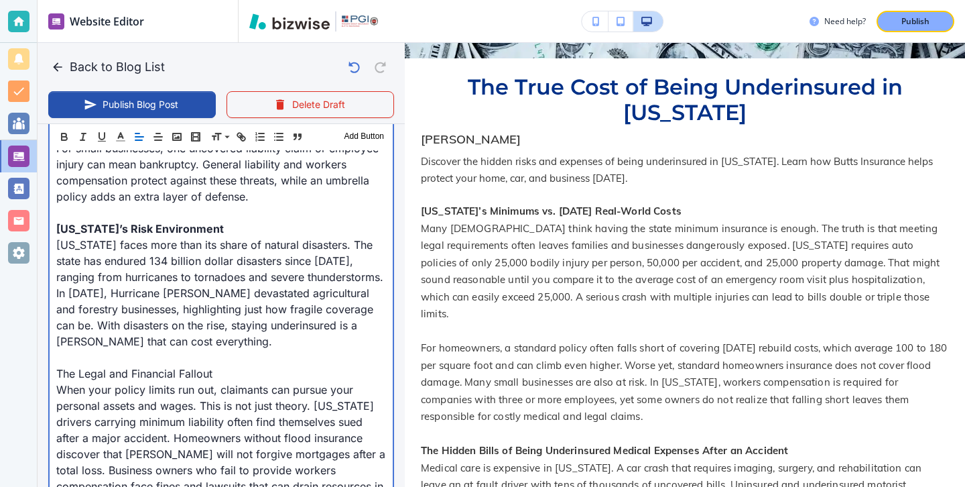
click at [145, 383] on p "When your policy limits run out, claimants can pursue your personal assets and …" at bounding box center [221, 445] width 330 height 129
click at [145, 367] on p "The Legal and Financial Fallout" at bounding box center [221, 373] width 330 height 16
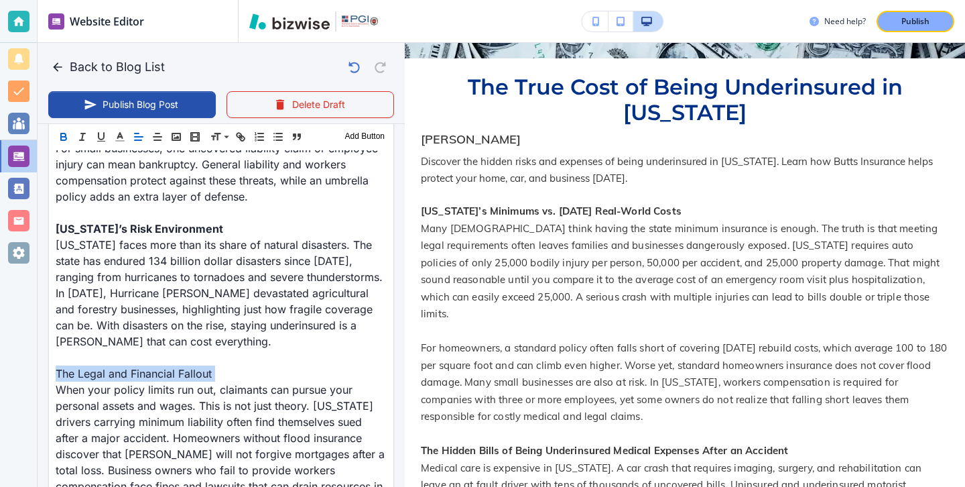
click at [62, 139] on icon "button" at bounding box center [64, 137] width 12 height 12
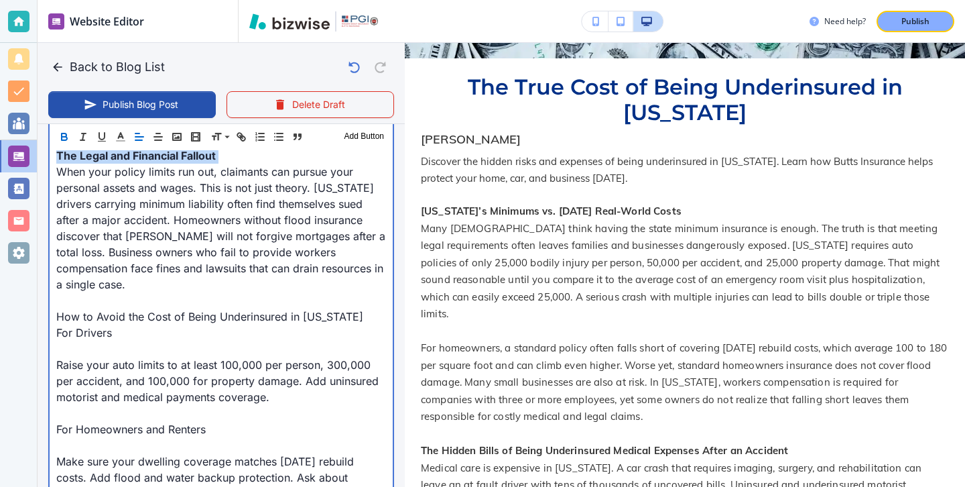
scroll to position [1416, 0]
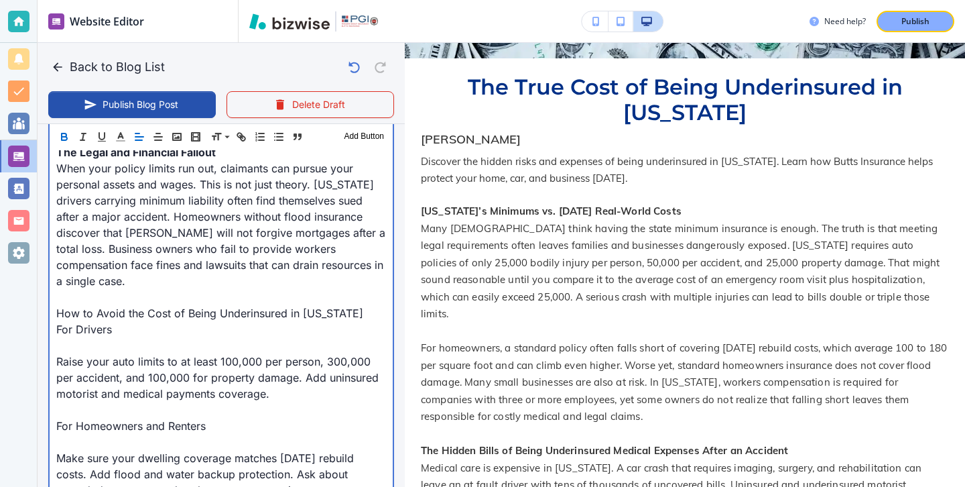
click at [125, 337] on p at bounding box center [221, 345] width 330 height 16
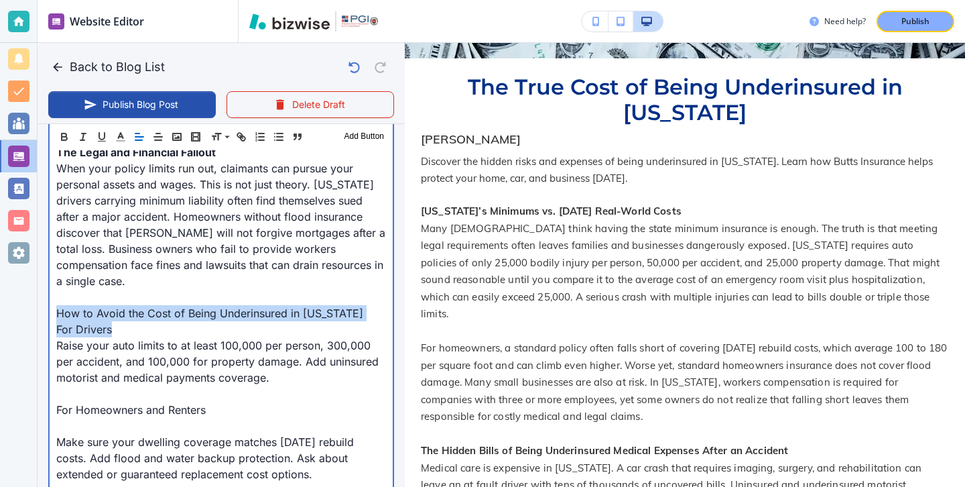
drag, startPoint x: 119, startPoint y: 318, endPoint x: 30, endPoint y: 305, distance: 89.4
click at [29, 299] on div "Website Editor Pages Edit, add, and delete pages or manage your page order Upda…" at bounding box center [482, 243] width 965 height 487
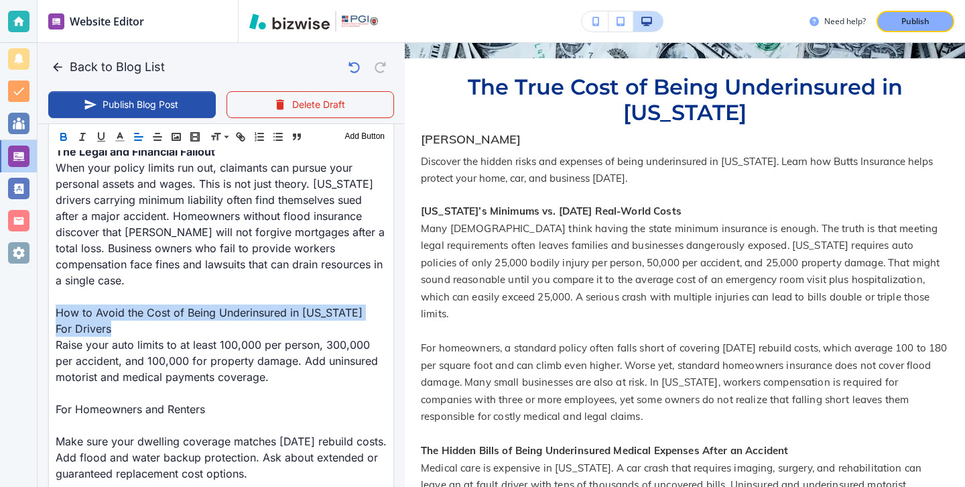
click at [72, 135] on button "button" at bounding box center [63, 137] width 19 height 16
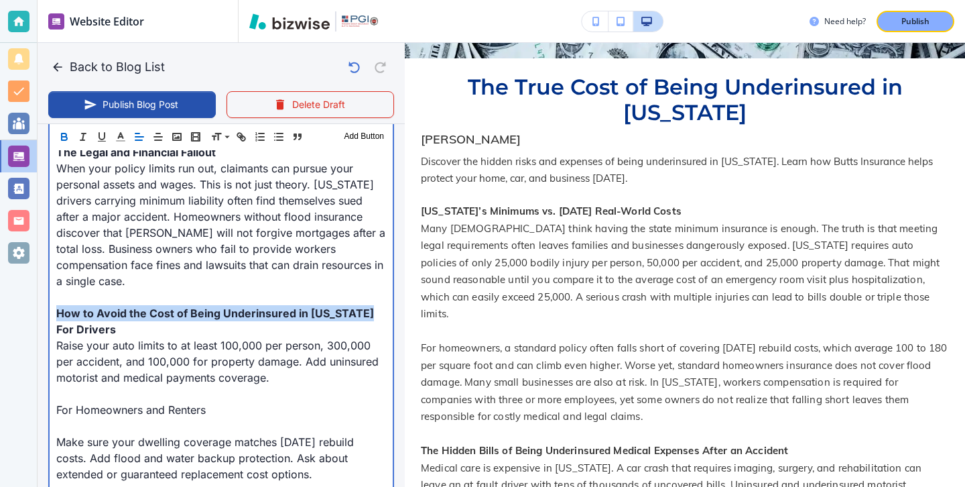
scroll to position [1501, 0]
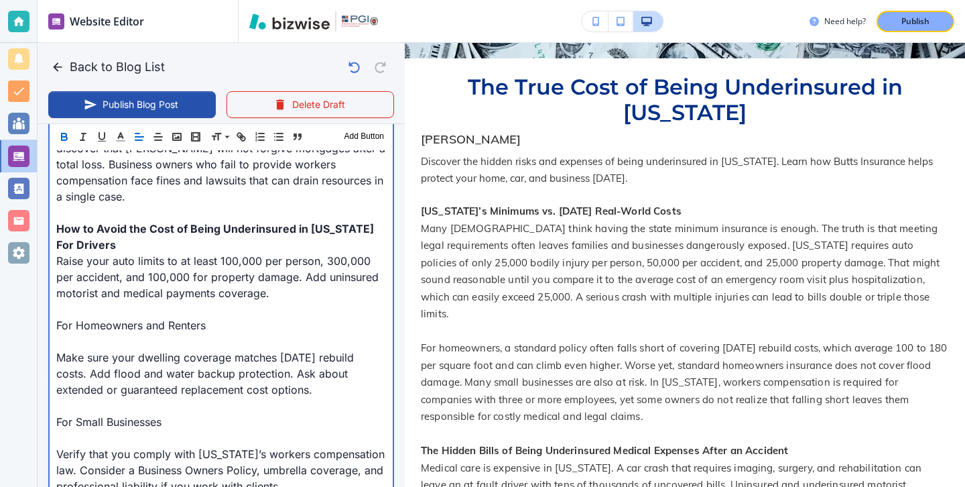
click at [145, 349] on p "Make sure your dwelling coverage matches [DATE] rebuild costs. Add flood and wa…" at bounding box center [221, 373] width 330 height 48
click at [143, 333] on p at bounding box center [221, 341] width 330 height 16
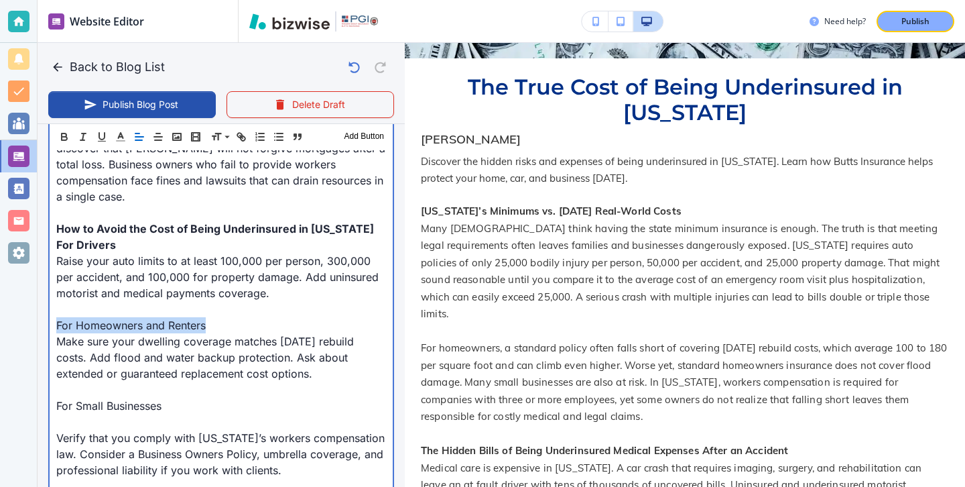
drag, startPoint x: 213, startPoint y: 313, endPoint x: 24, endPoint y: 308, distance: 189.1
click at [24, 308] on div "Website Editor Pages Edit, add, and delete pages or manage your page order Upda…" at bounding box center [482, 243] width 965 height 487
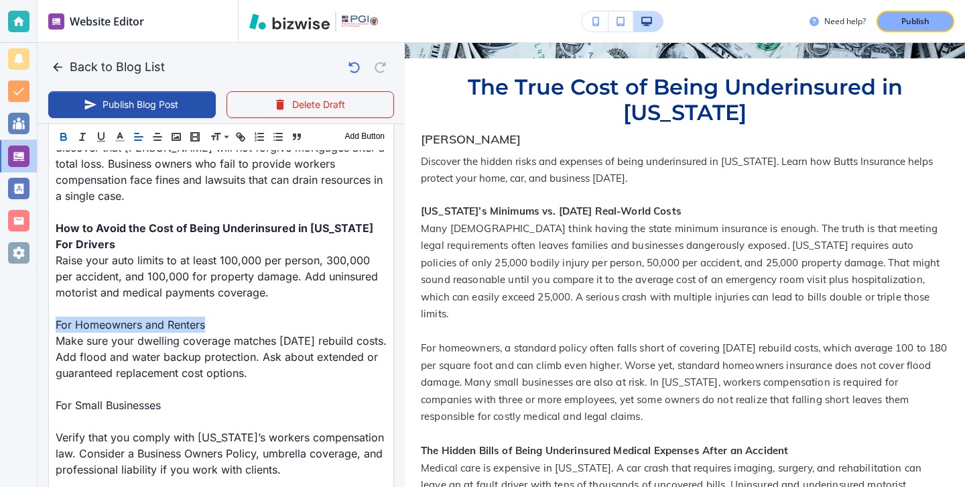
click at [68, 136] on icon "button" at bounding box center [64, 137] width 12 height 12
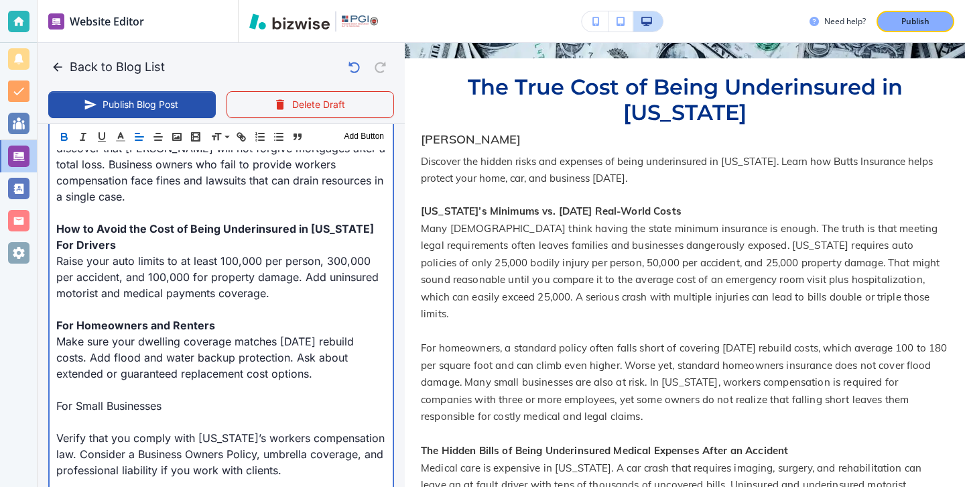
click at [56, 430] on p "Verify that you comply with [US_STATE]’s workers compensation law. Consider a B…" at bounding box center [221, 454] width 330 height 48
click at [59, 397] on p "For Small Businesses" at bounding box center [221, 405] width 330 height 16
click at [60, 414] on p at bounding box center [221, 422] width 330 height 16
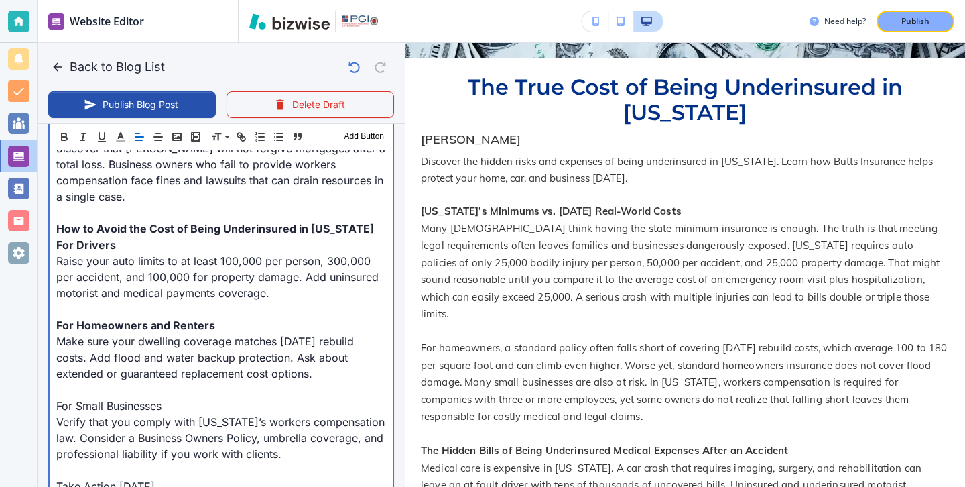
click at [117, 381] on p at bounding box center [221, 389] width 330 height 16
click at [119, 397] on p "For Small Businesses" at bounding box center [221, 405] width 330 height 16
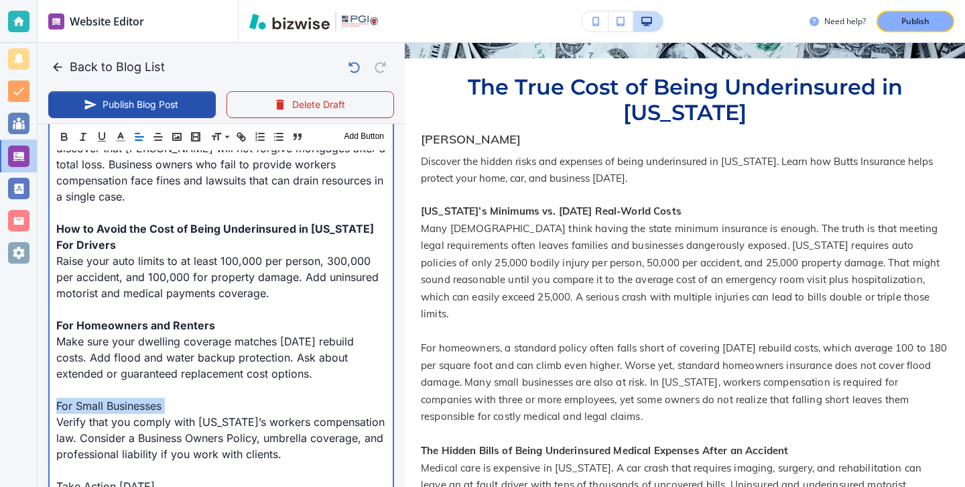
click at [119, 397] on p "For Small Businesses" at bounding box center [221, 405] width 330 height 16
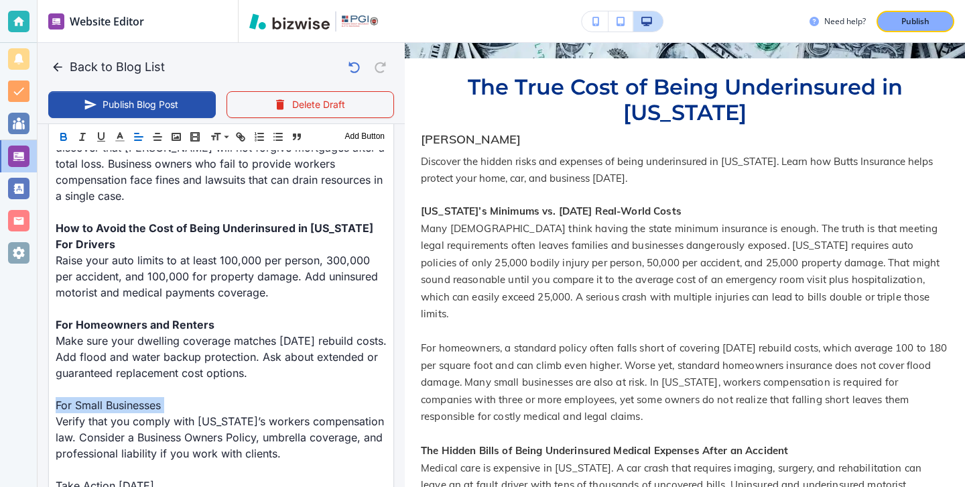
click at [69, 144] on button "button" at bounding box center [63, 137] width 19 height 16
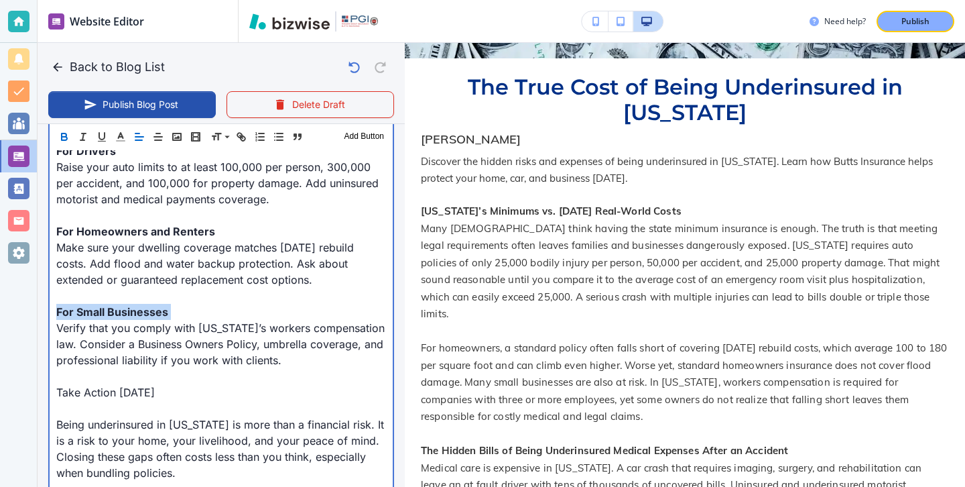
scroll to position [1601, 0]
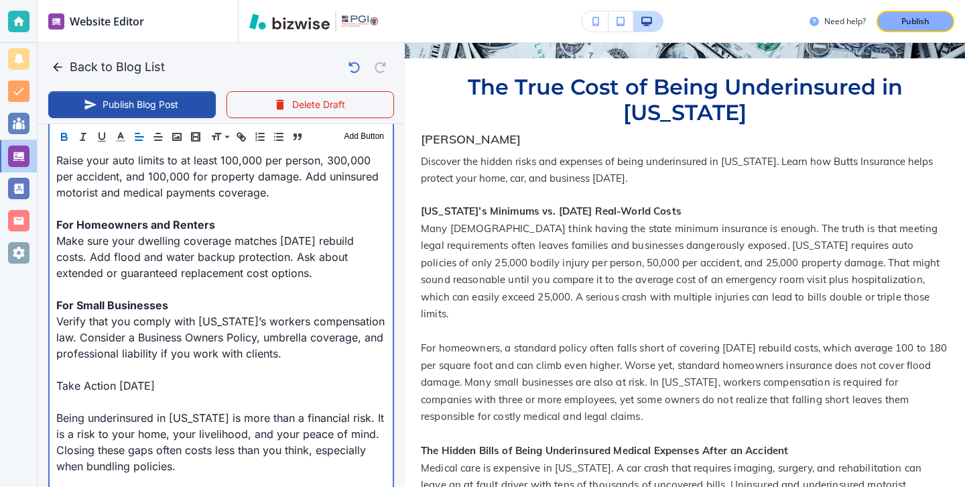
click at [134, 393] on p at bounding box center [221, 401] width 330 height 16
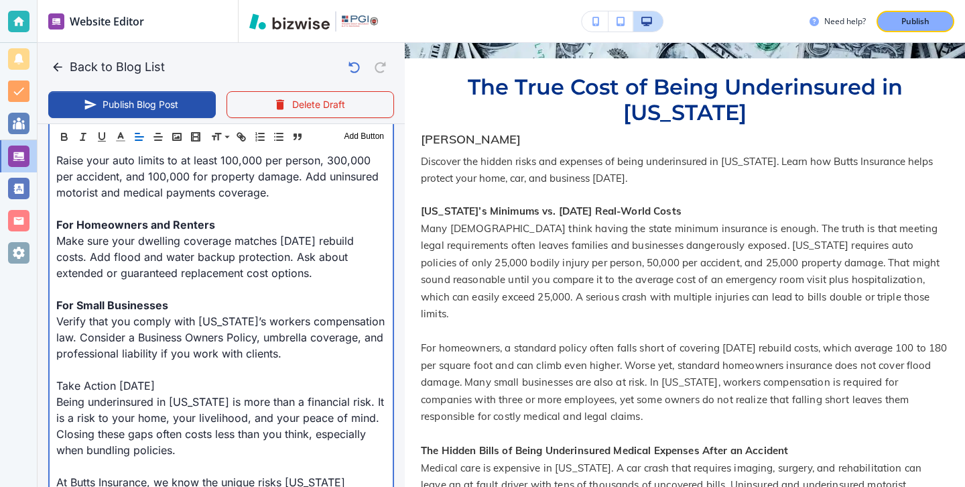
click at [120, 393] on p "Being underinsured in [US_STATE] is more than a financial risk. It is a risk to…" at bounding box center [221, 425] width 330 height 64
click at [122, 377] on p "Take Action [DATE]" at bounding box center [221, 385] width 330 height 16
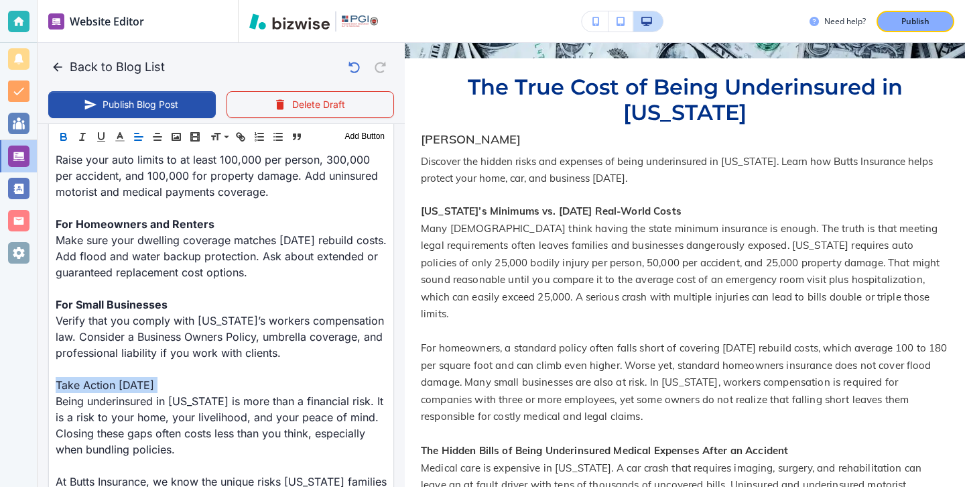
click at [67, 138] on icon "button" at bounding box center [64, 137] width 12 height 12
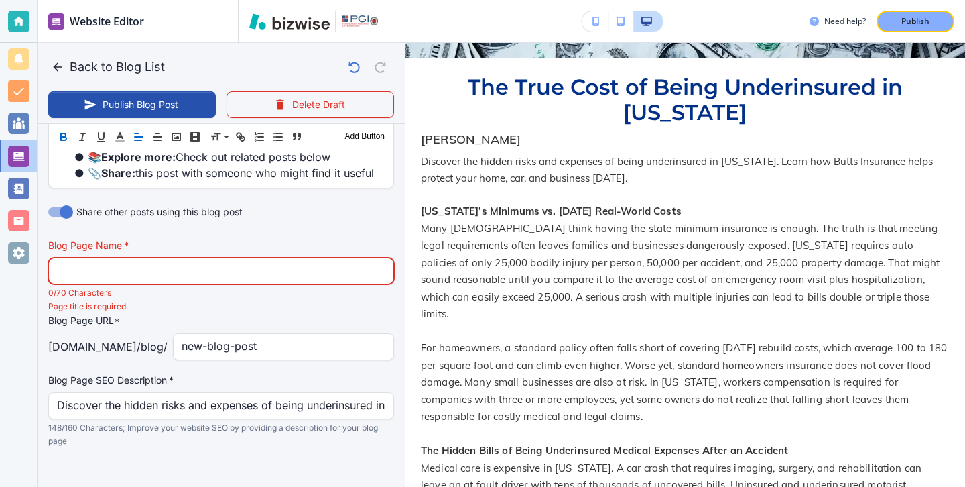
click at [255, 262] on input "text" at bounding box center [221, 270] width 328 height 25
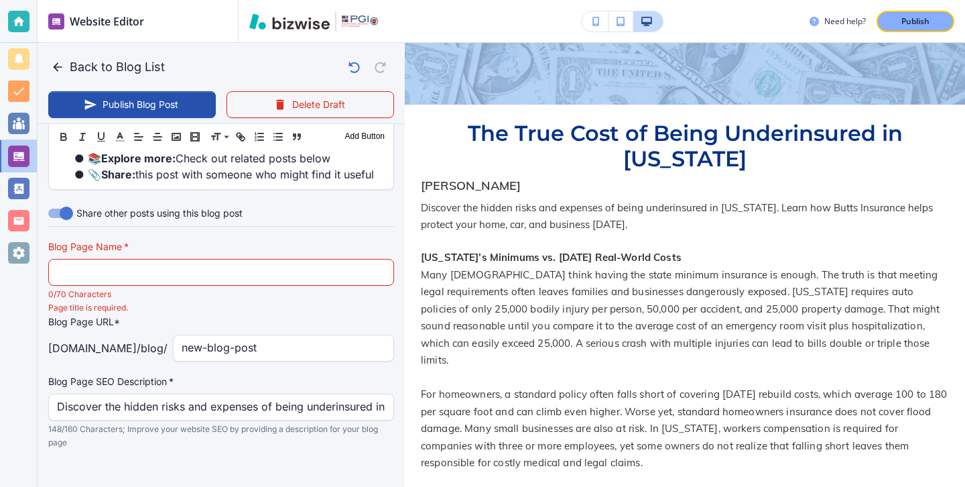
scroll to position [66, 0]
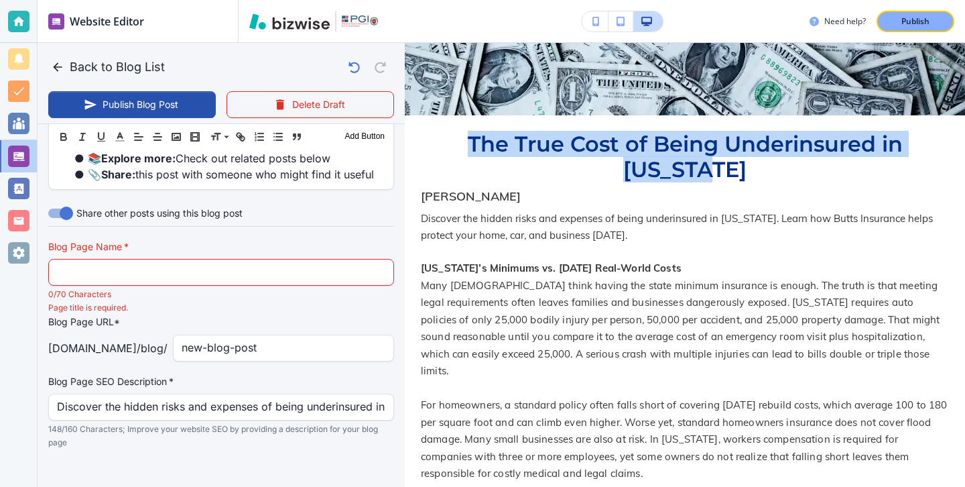
drag, startPoint x: 426, startPoint y: 78, endPoint x: 952, endPoint y: 151, distance: 531.1
copy h2 "The True Cost of Being Underinsured in [US_STATE]"
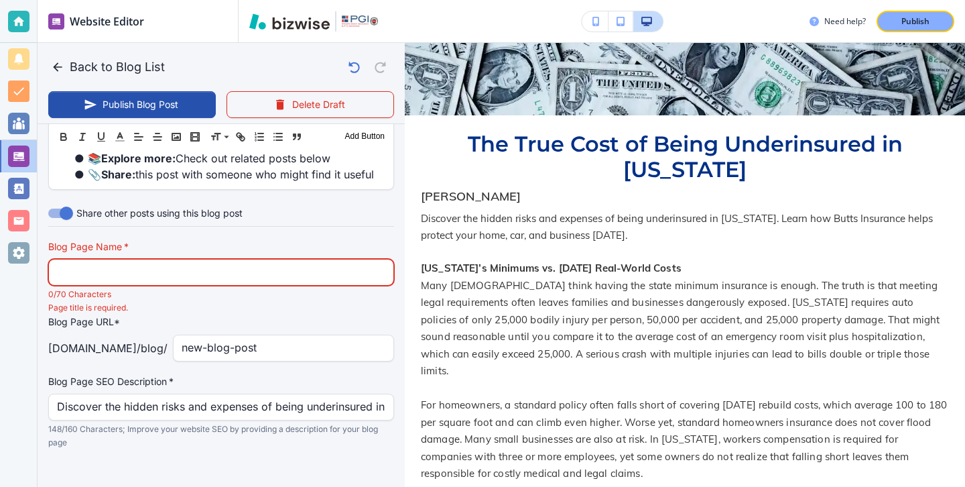
click at [344, 259] on input "text" at bounding box center [221, 271] width 328 height 25
paste input "The True Cost of Being Underinsured in [US_STATE]"
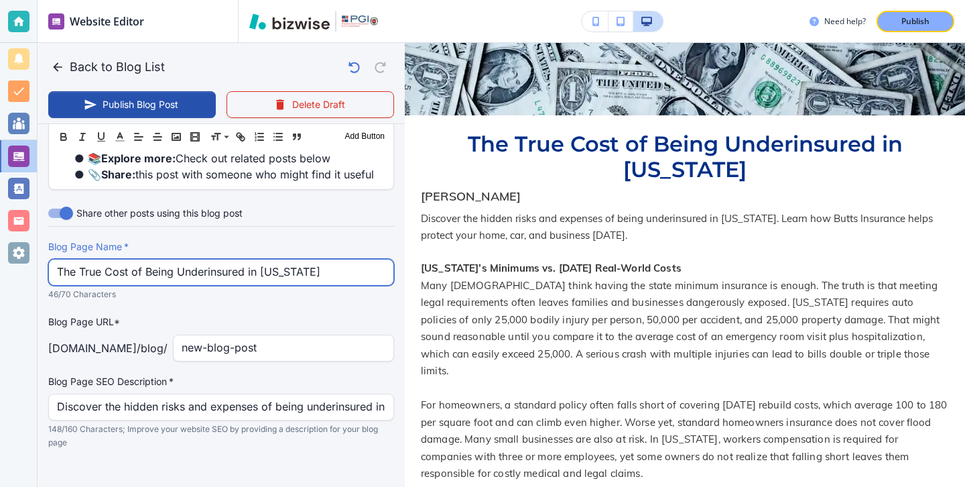
type input "The True Cost of Being Underinsured in [US_STATE]"
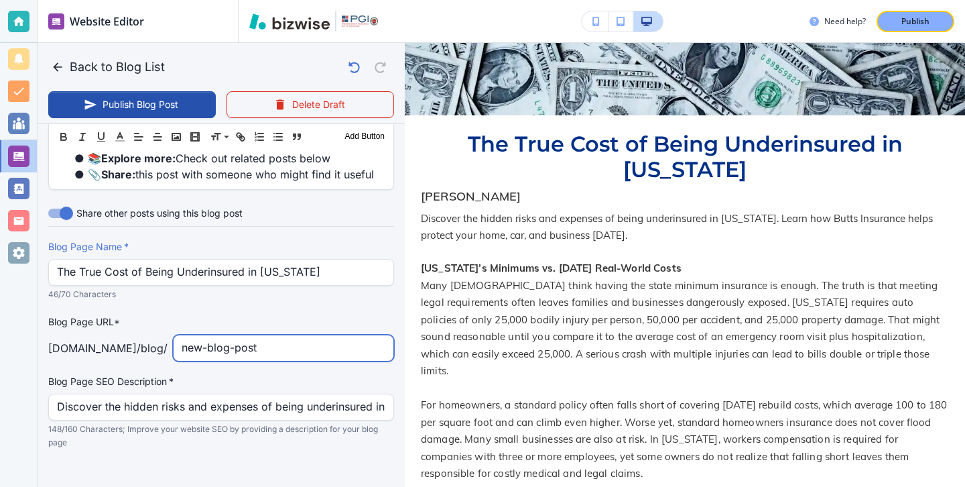
click at [267, 338] on input "new-blog-post" at bounding box center [284, 347] width 204 height 25
click at [268, 338] on input "new-blog-post" at bounding box center [284, 347] width 204 height 25
click at [310, 335] on input "the-true-cost-of-being-uninsred-in-[US_STATE]" at bounding box center [284, 347] width 204 height 25
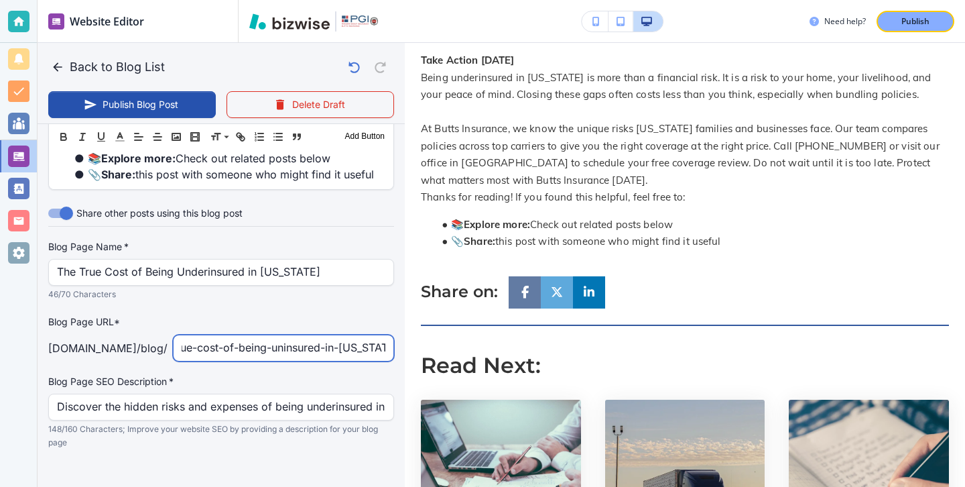
scroll to position [1533, 0]
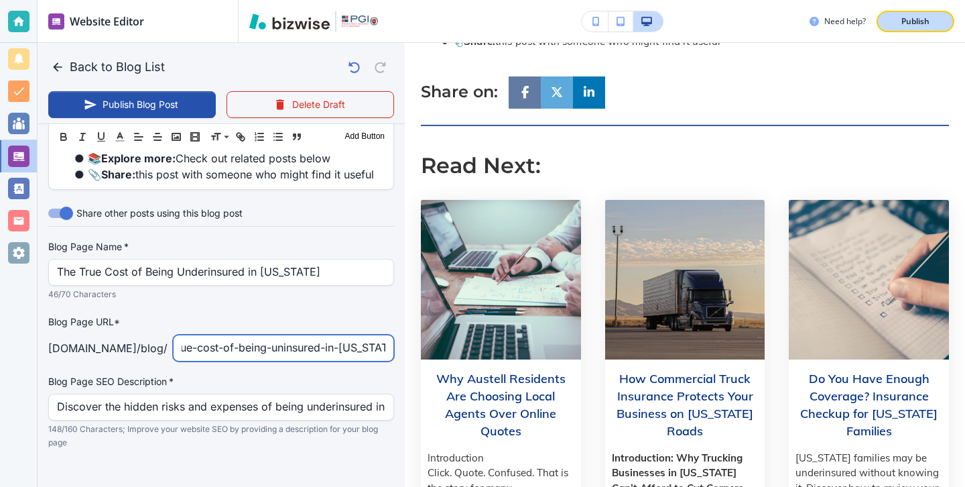
type input "the-true-cost-of-being-uninsured-in-[US_STATE]"
click at [895, 15] on div "Publish" at bounding box center [915, 21] width 43 height 12
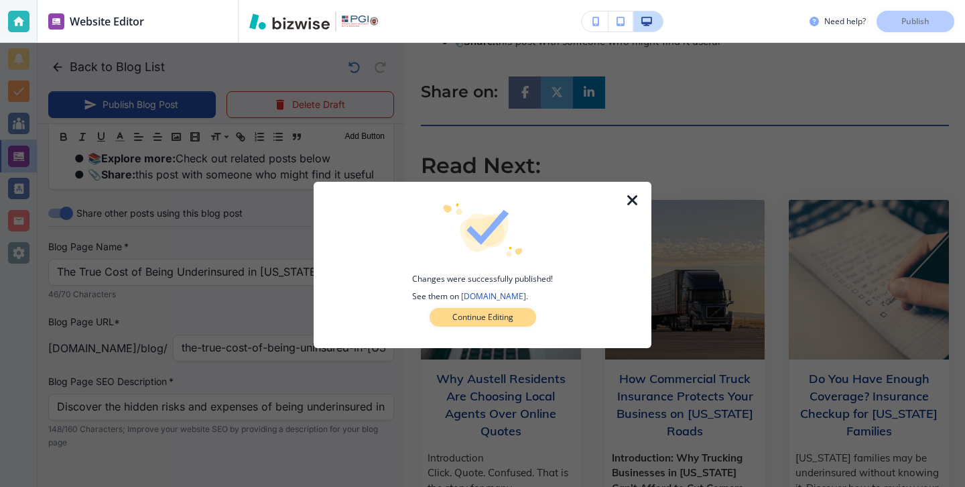
click at [519, 318] on button "Continue Editing" at bounding box center [483, 317] width 107 height 19
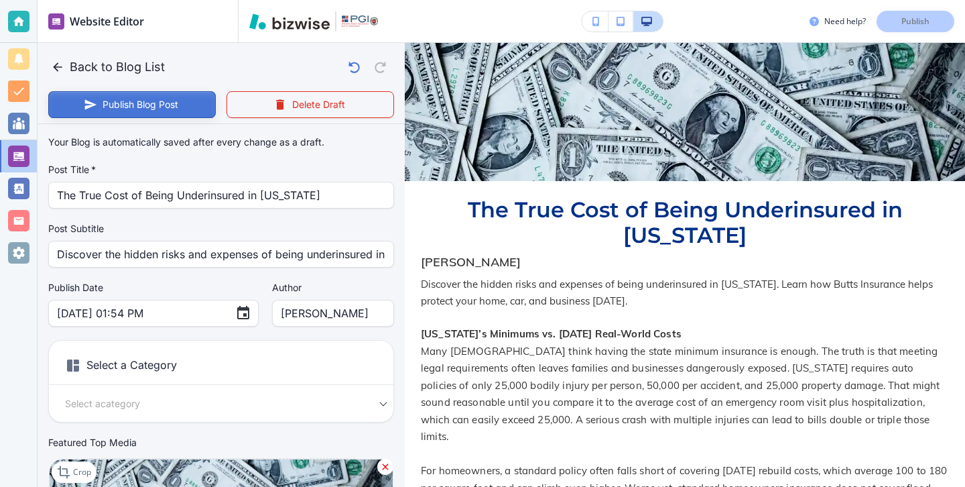
click at [153, 94] on button "Publish Blog Post" at bounding box center [132, 104] width 168 height 27
type input "[DATE] 01:55 PM"
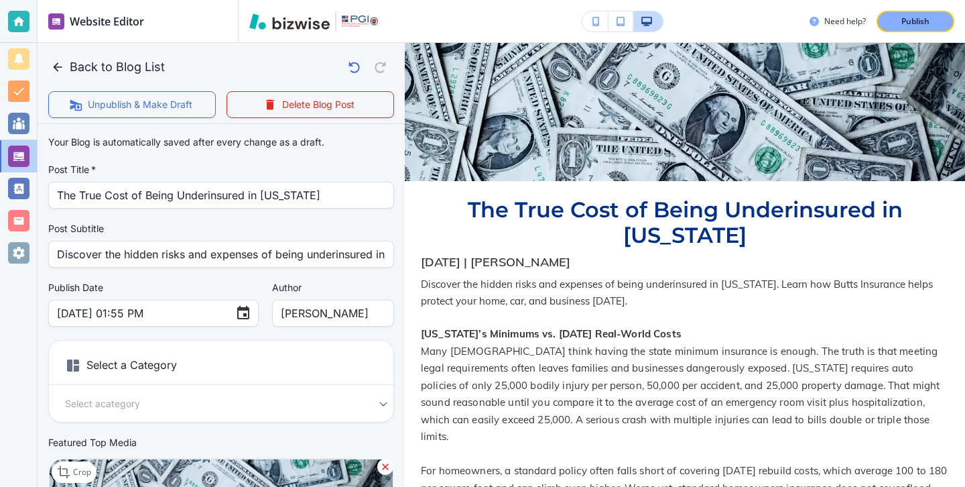
click at [921, 22] on p "Publish" at bounding box center [915, 21] width 28 height 12
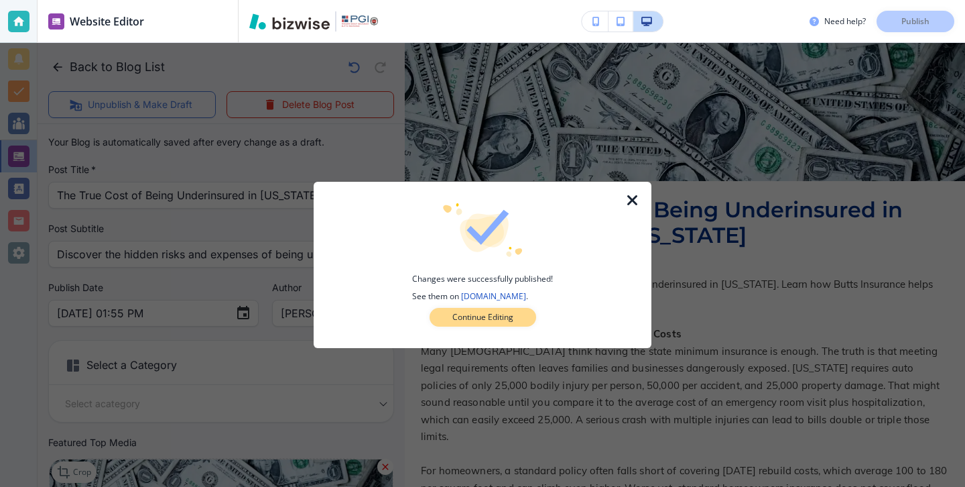
click at [489, 308] on button "Continue Editing" at bounding box center [483, 317] width 107 height 19
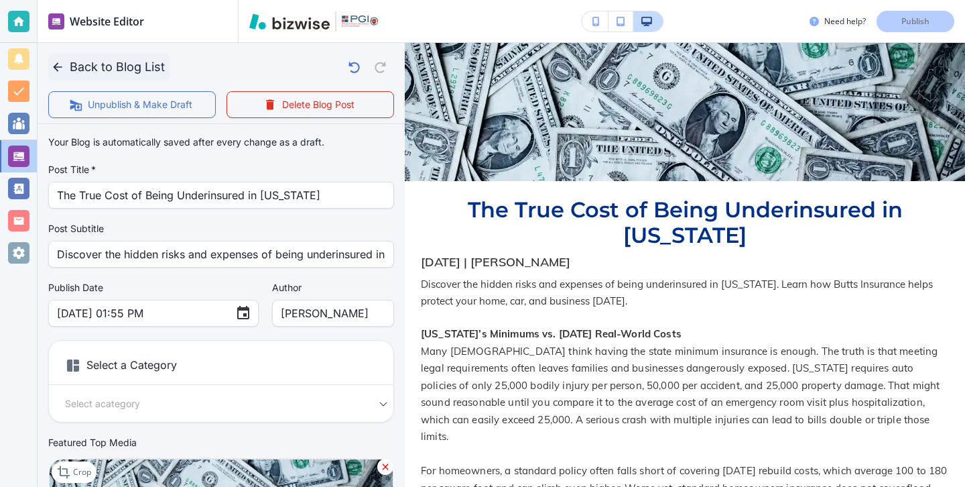
click at [108, 70] on button "Back to Blog List" at bounding box center [109, 67] width 122 height 27
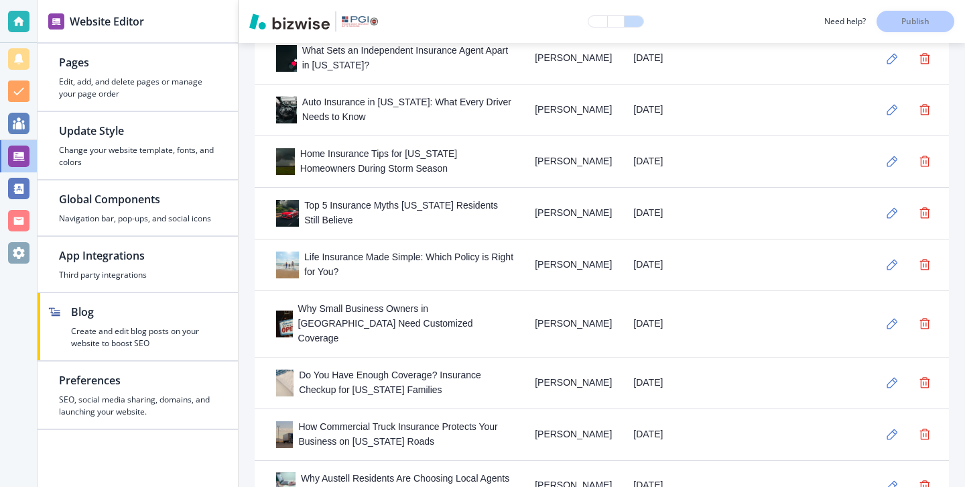
scroll to position [729, 0]
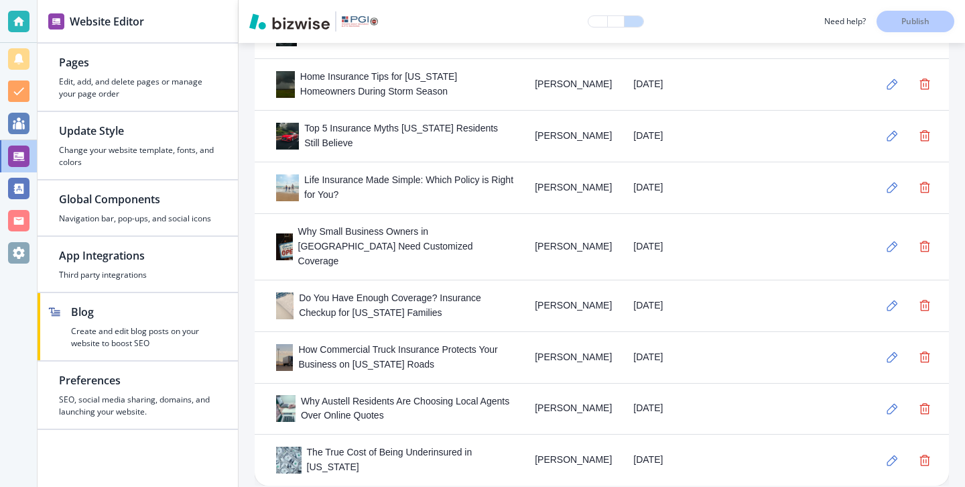
click at [17, 33] on div at bounding box center [18, 21] width 37 height 43
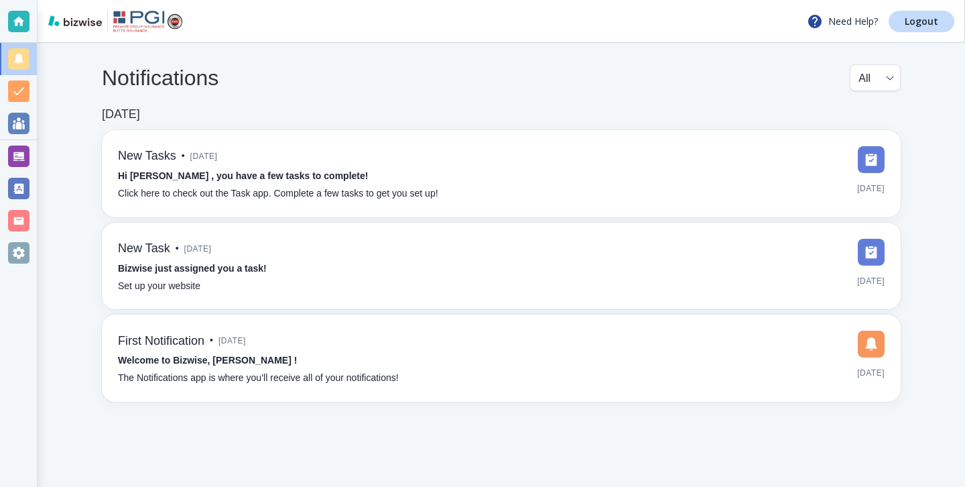
click at [918, 40] on div "Need Help? Logout" at bounding box center [502, 21] width 928 height 43
click at [919, 36] on div "Need Help? Logout" at bounding box center [502, 21] width 928 height 43
click at [919, 34] on div "Need Help? Logout" at bounding box center [502, 21] width 928 height 43
click at [919, 32] on div "Need Help? Logout" at bounding box center [502, 21] width 928 height 43
click at [918, 23] on p "Logout" at bounding box center [922, 21] width 34 height 9
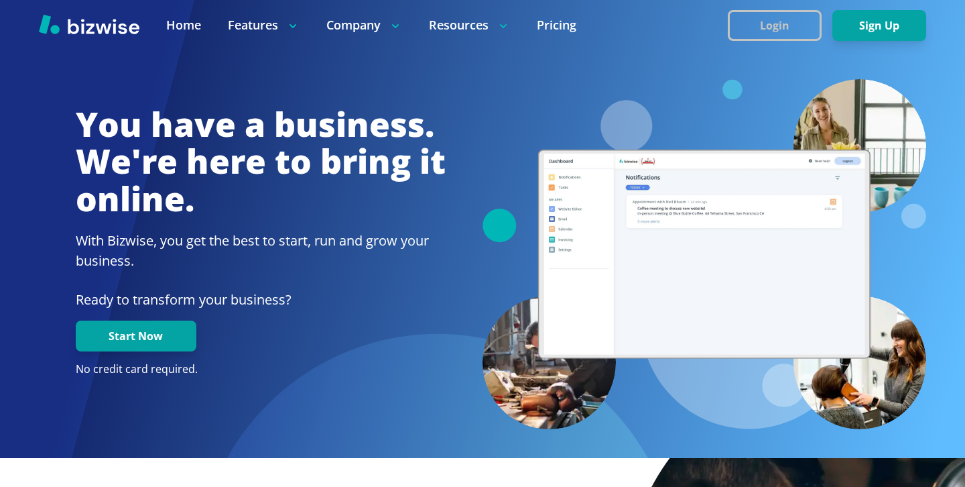
click at [753, 24] on button "Login" at bounding box center [775, 25] width 94 height 31
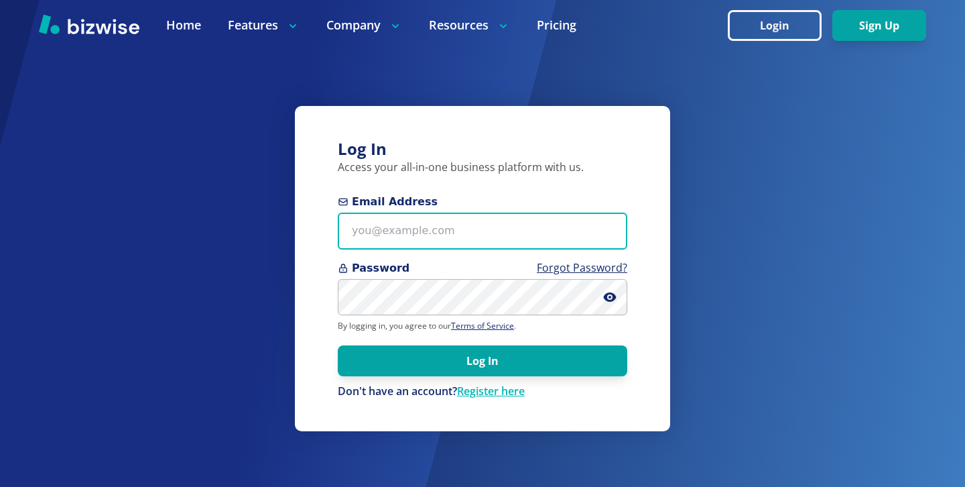
click at [494, 239] on input "Email Address" at bounding box center [483, 230] width 290 height 37
click at [511, 244] on input "Email Address" at bounding box center [483, 230] width 290 height 37
paste input "joseph@restoreteamnc.com"
type input "joseph@restoreteamnc.com"
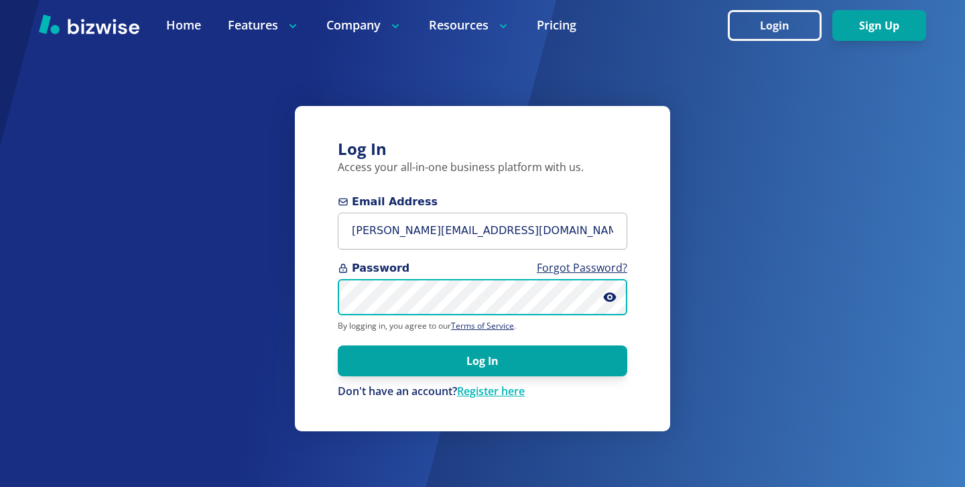
click at [338, 345] on button "Log In" at bounding box center [483, 360] width 290 height 31
